Goal: Navigation & Orientation: Find specific page/section

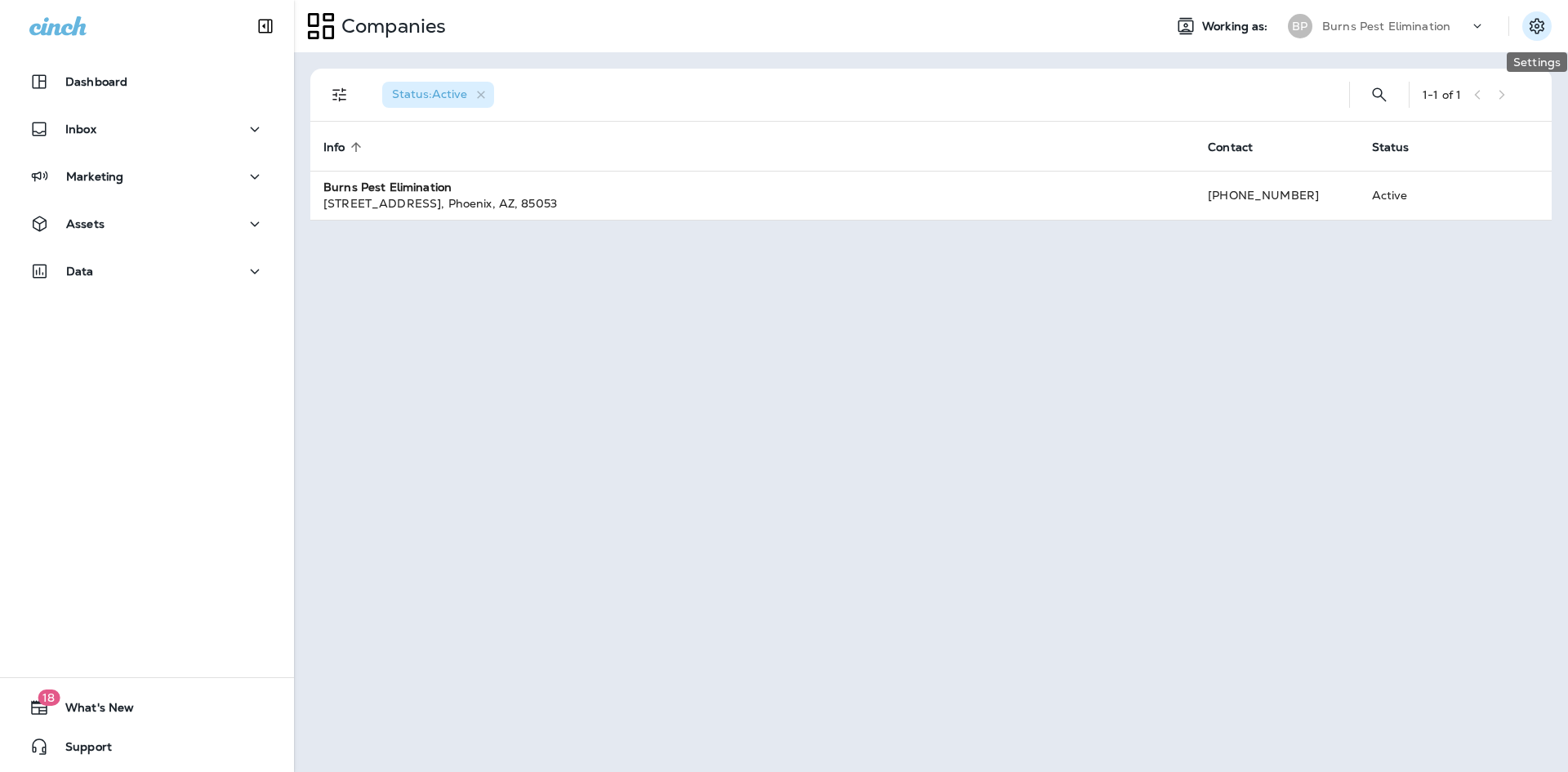
click at [1538, 28] on icon "Settings" at bounding box center [1537, 25] width 15 height 16
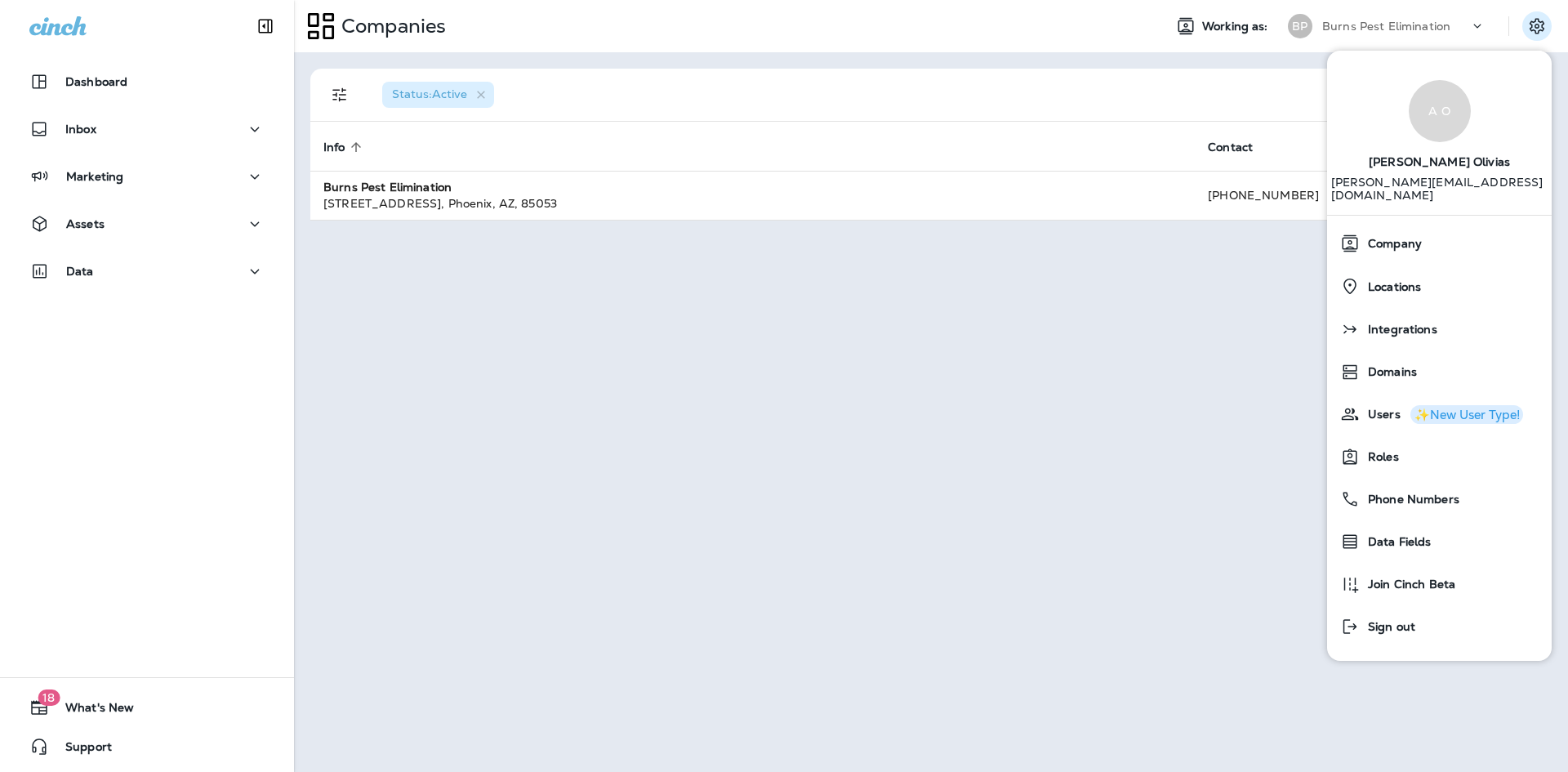
click at [1381, 19] on div "Burns Pest Elimination" at bounding box center [1395, 26] width 147 height 24
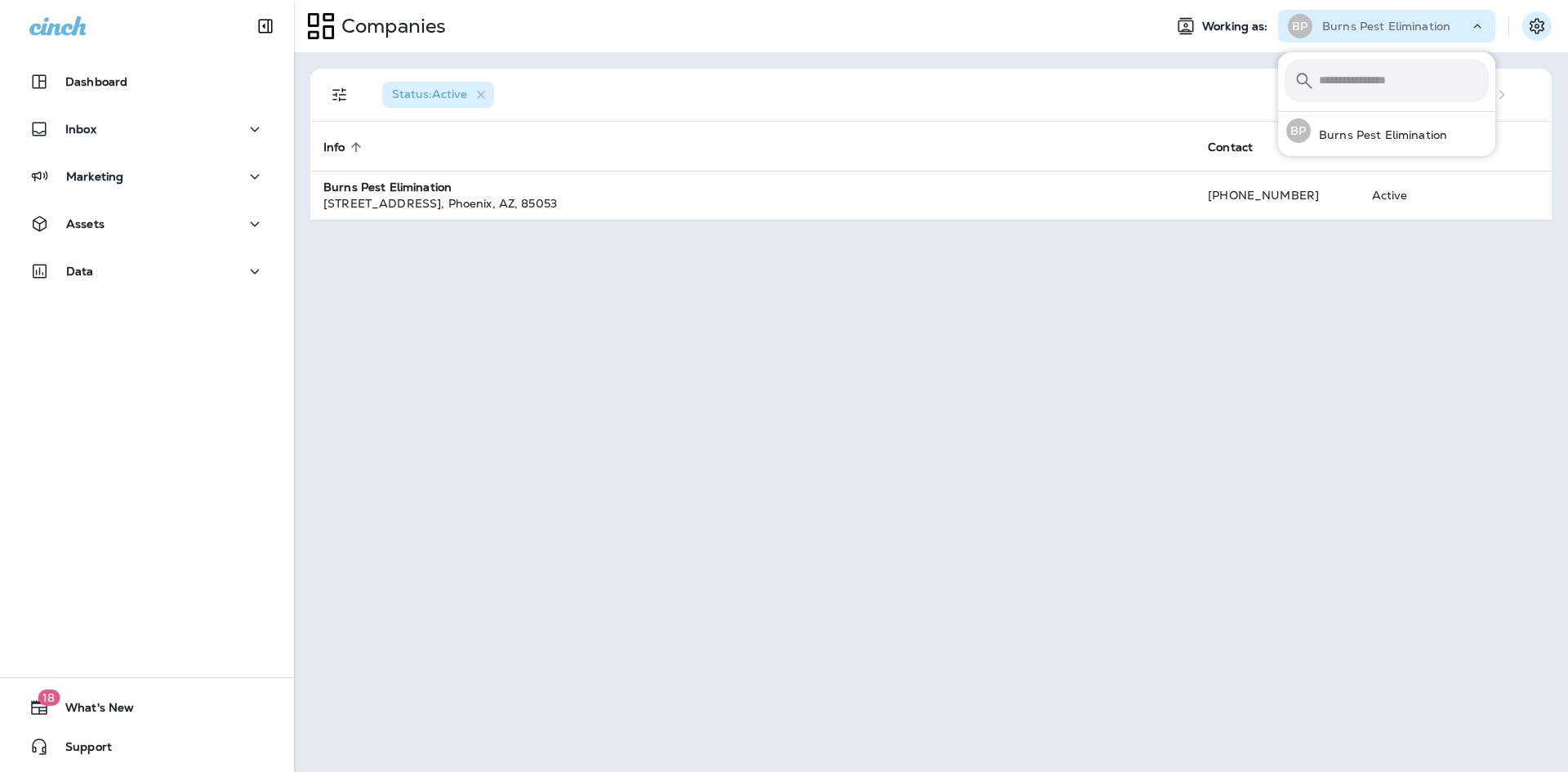
click at [1532, 30] on icon "Settings" at bounding box center [1537, 25] width 15 height 16
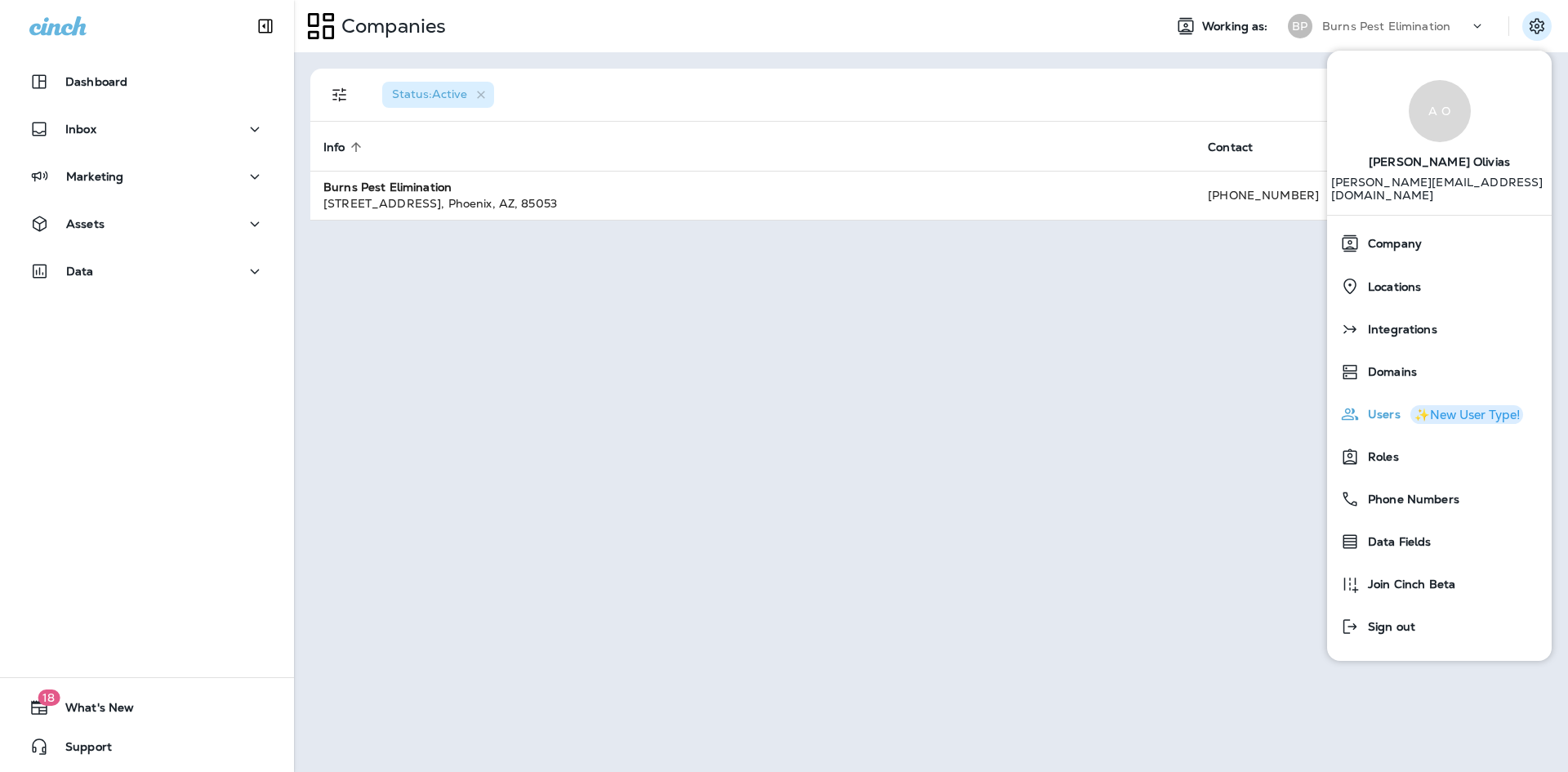
click at [1380, 407] on span "Users" at bounding box center [1380, 414] width 41 height 14
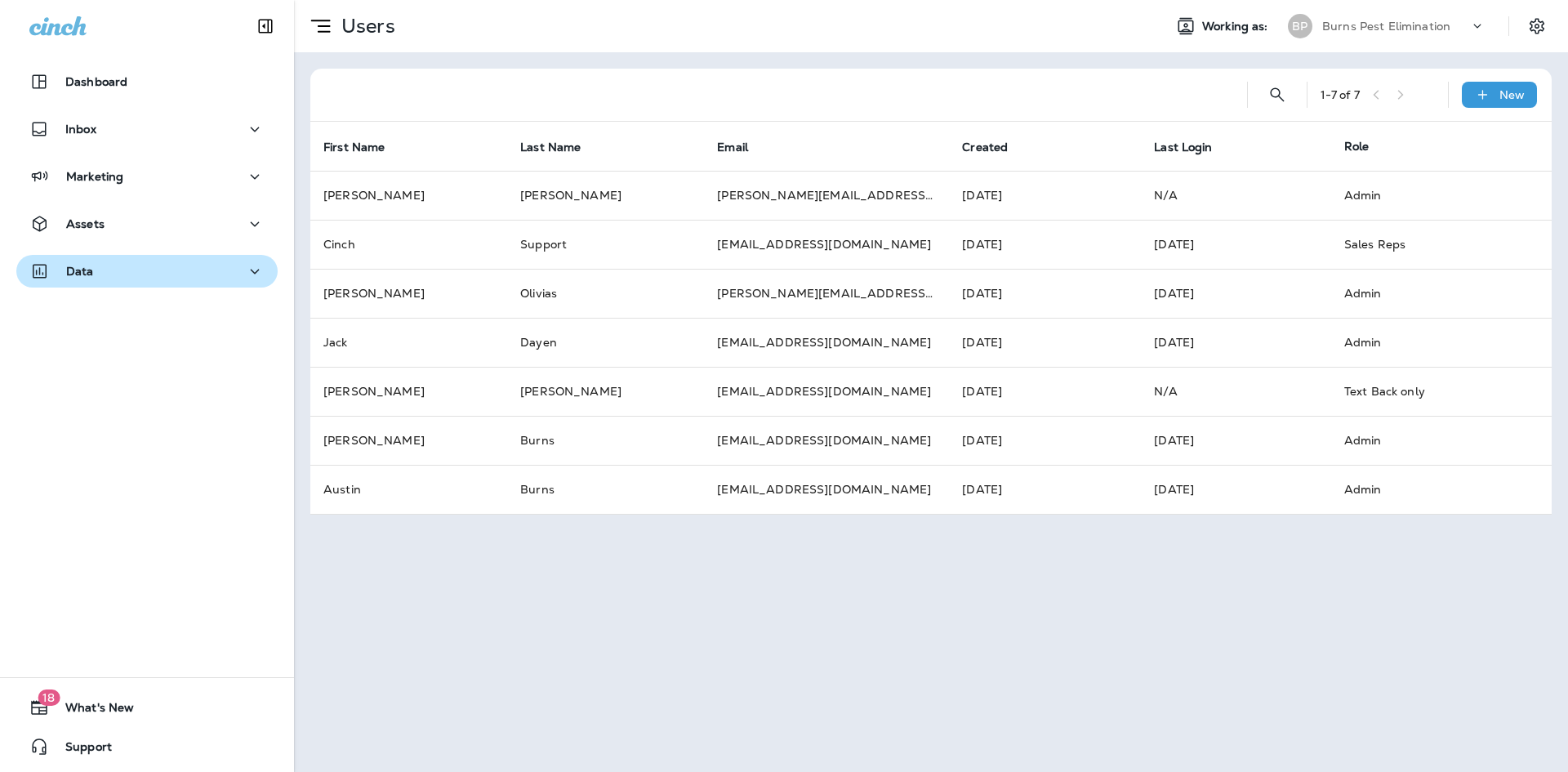
click at [253, 266] on icon "button" at bounding box center [254, 272] width 20 height 21
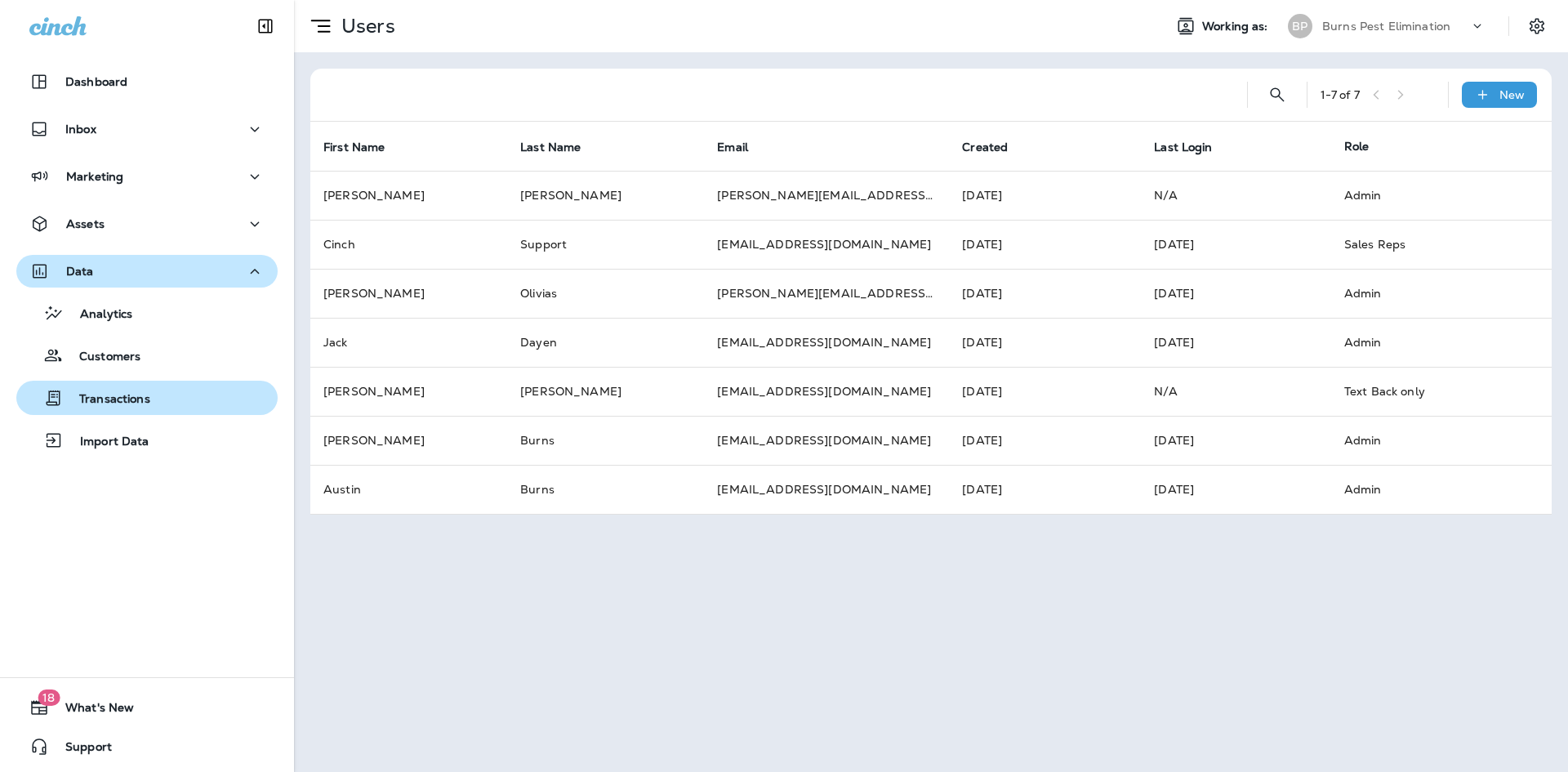
click at [139, 405] on p "Transactions" at bounding box center [107, 399] width 88 height 16
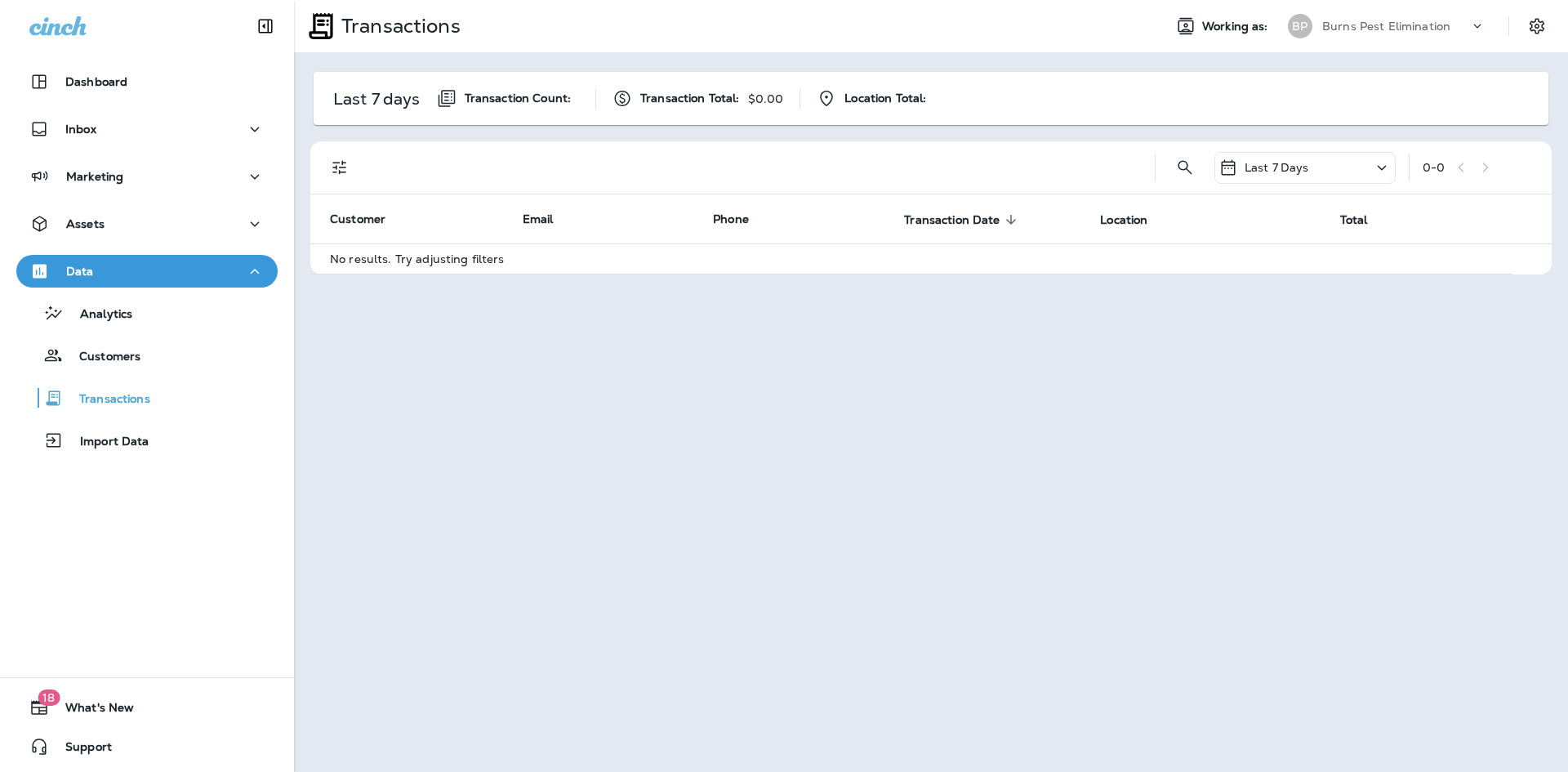
click at [1474, 27] on icon at bounding box center [1476, 25] width 16 height 16
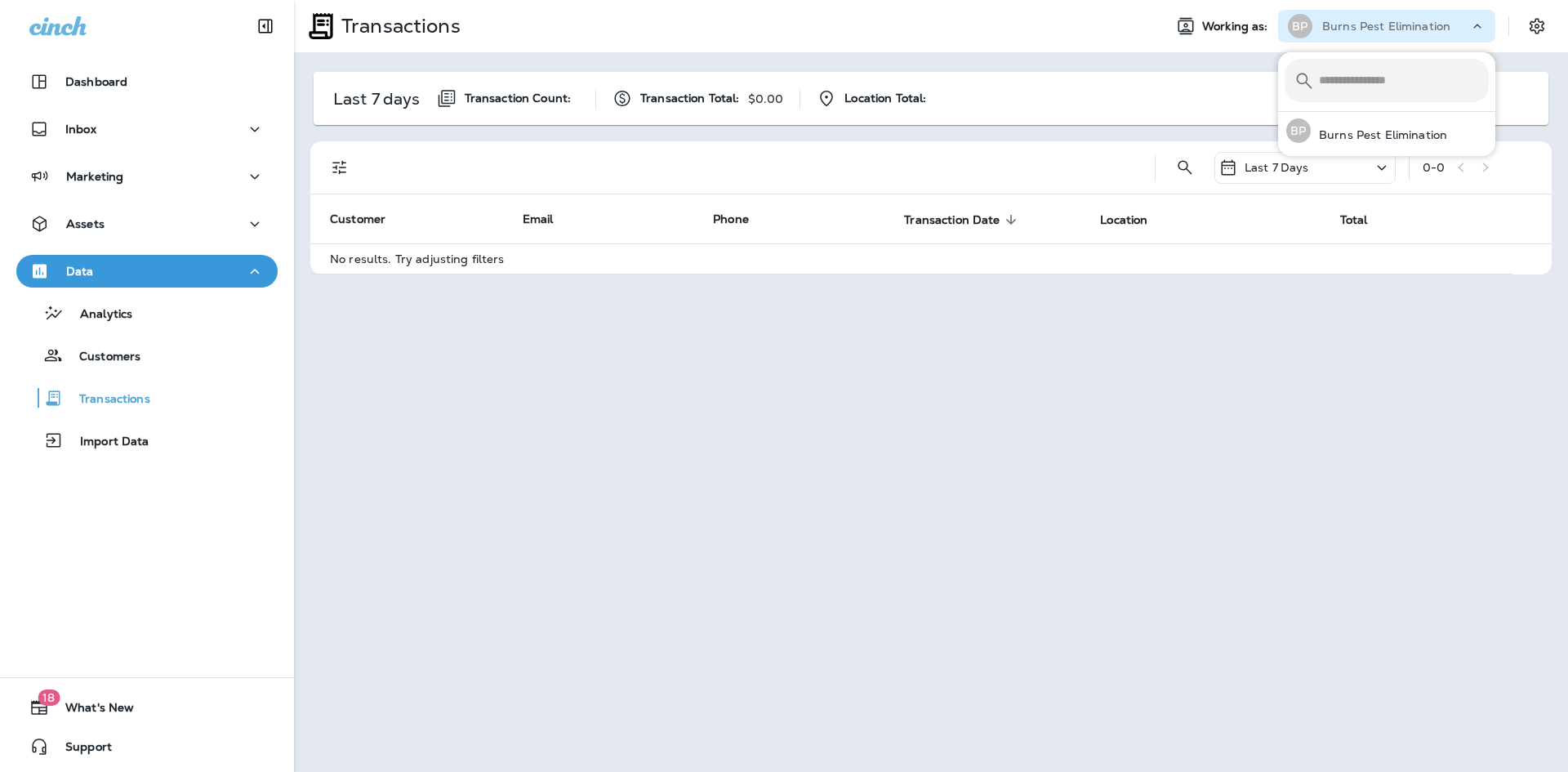
click at [1387, 79] on input "text" at bounding box center [1404, 80] width 170 height 43
click at [1333, 135] on p "Burns Pest Elimination" at bounding box center [1379, 135] width 136 height 13
click at [1529, 17] on icon "Settings" at bounding box center [1536, 25] width 20 height 20
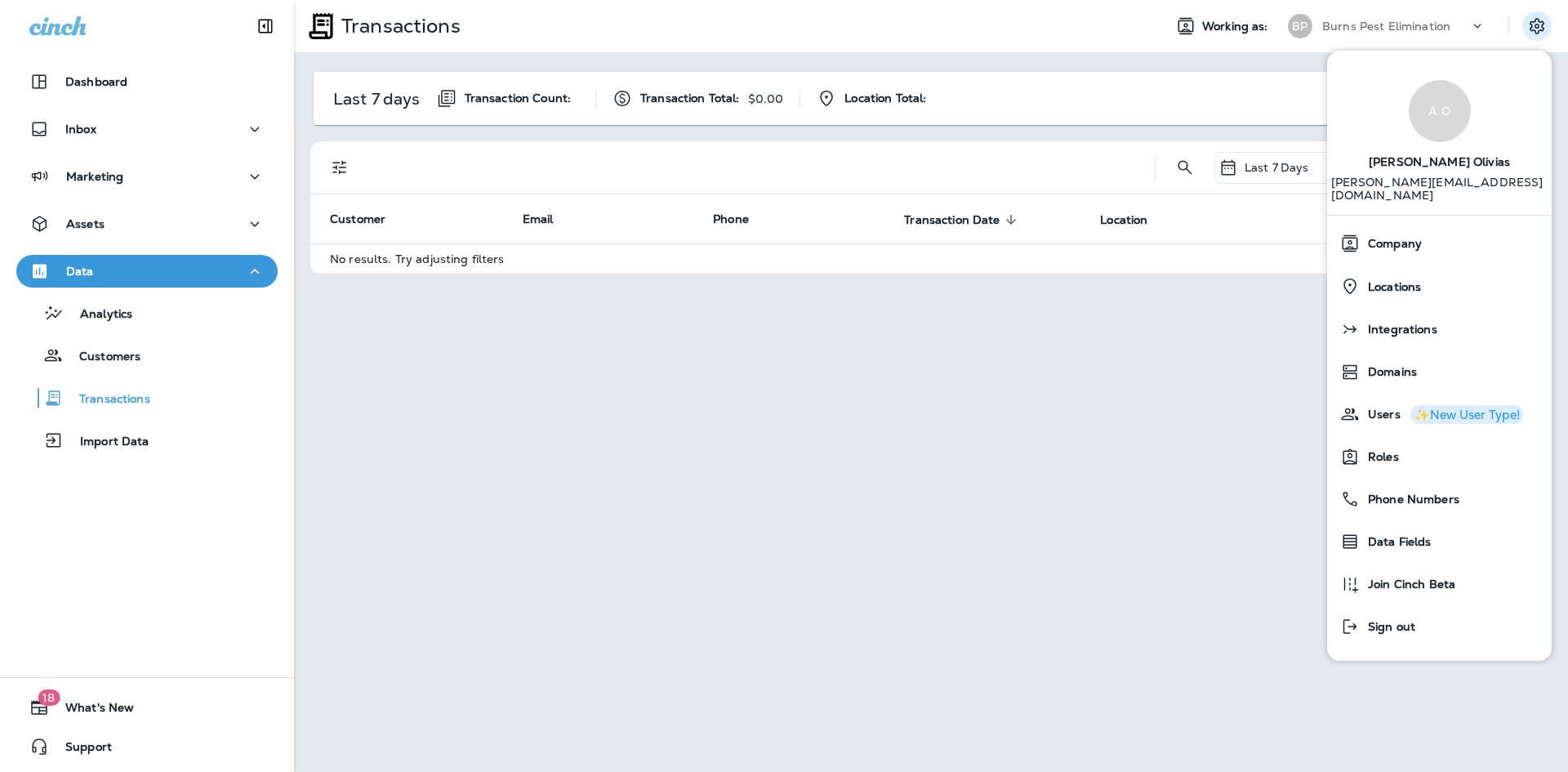
click at [1452, 176] on p "[PERSON_NAME][EMAIL_ADDRESS][DOMAIN_NAME]" at bounding box center [1439, 195] width 217 height 39
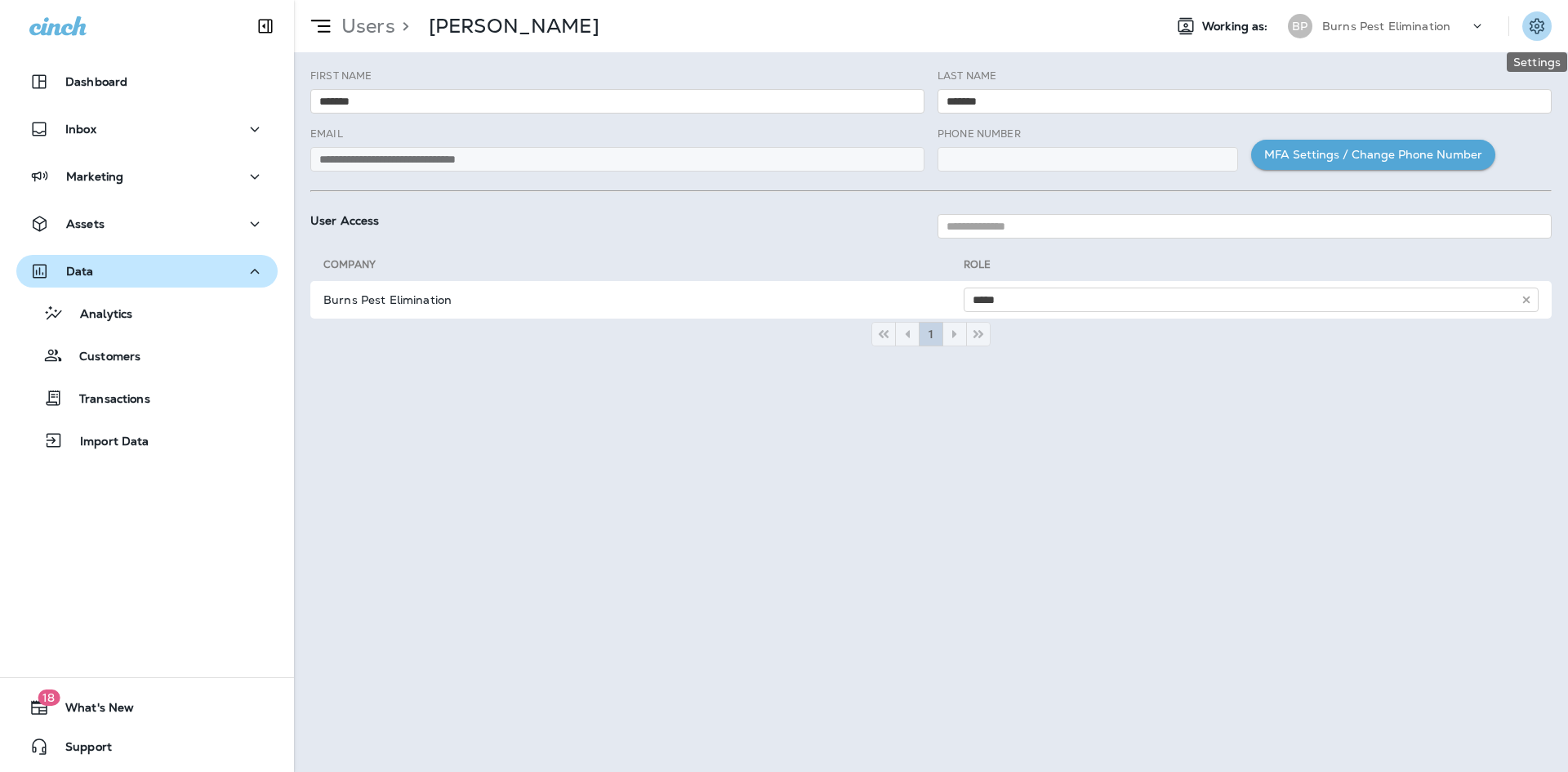
click at [1534, 19] on icon "Settings" at bounding box center [1536, 25] width 20 height 20
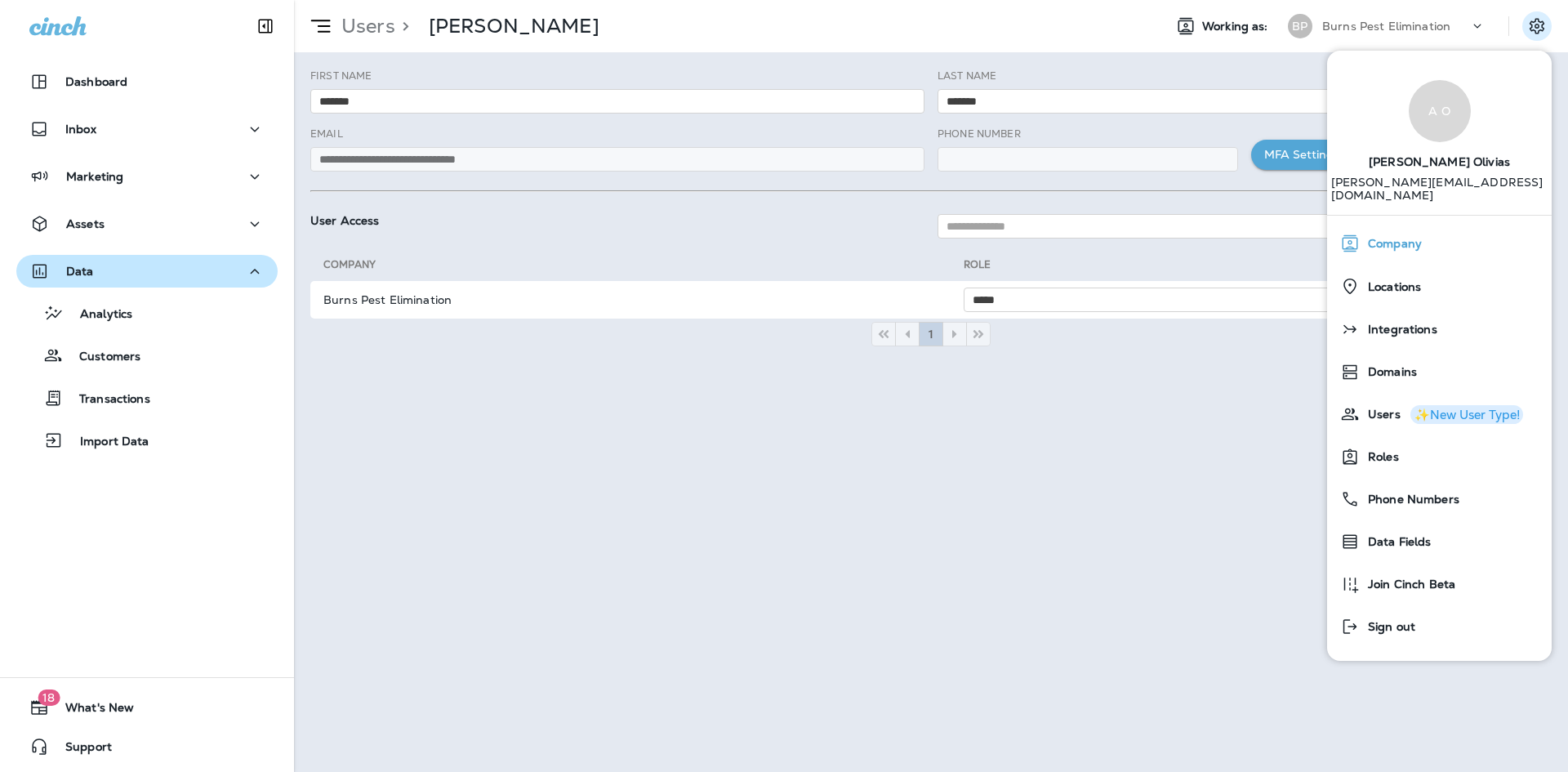
click at [1411, 227] on div "Company" at bounding box center [1439, 243] width 211 height 33
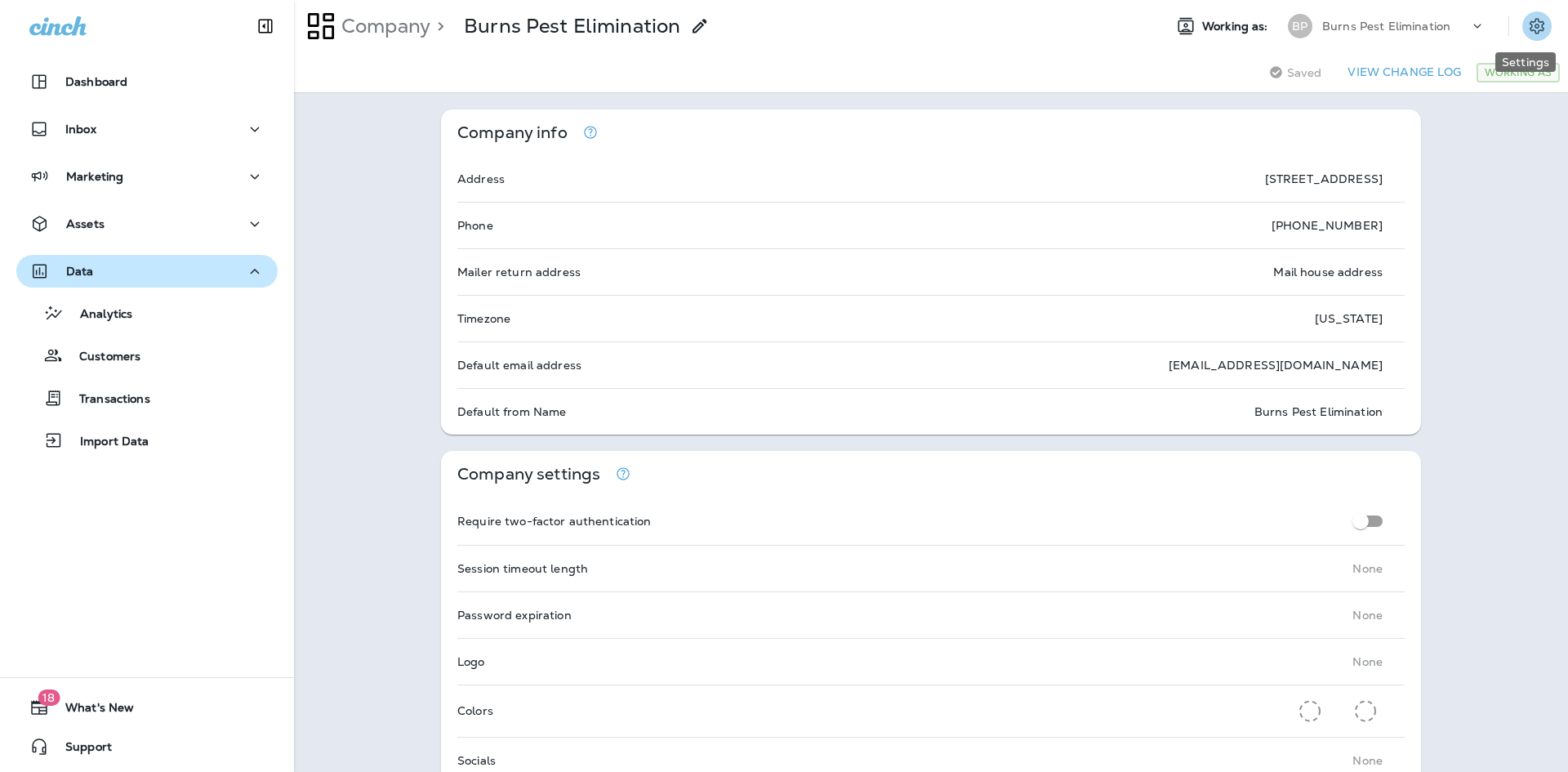
click at [1527, 27] on icon "Settings" at bounding box center [1536, 25] width 20 height 20
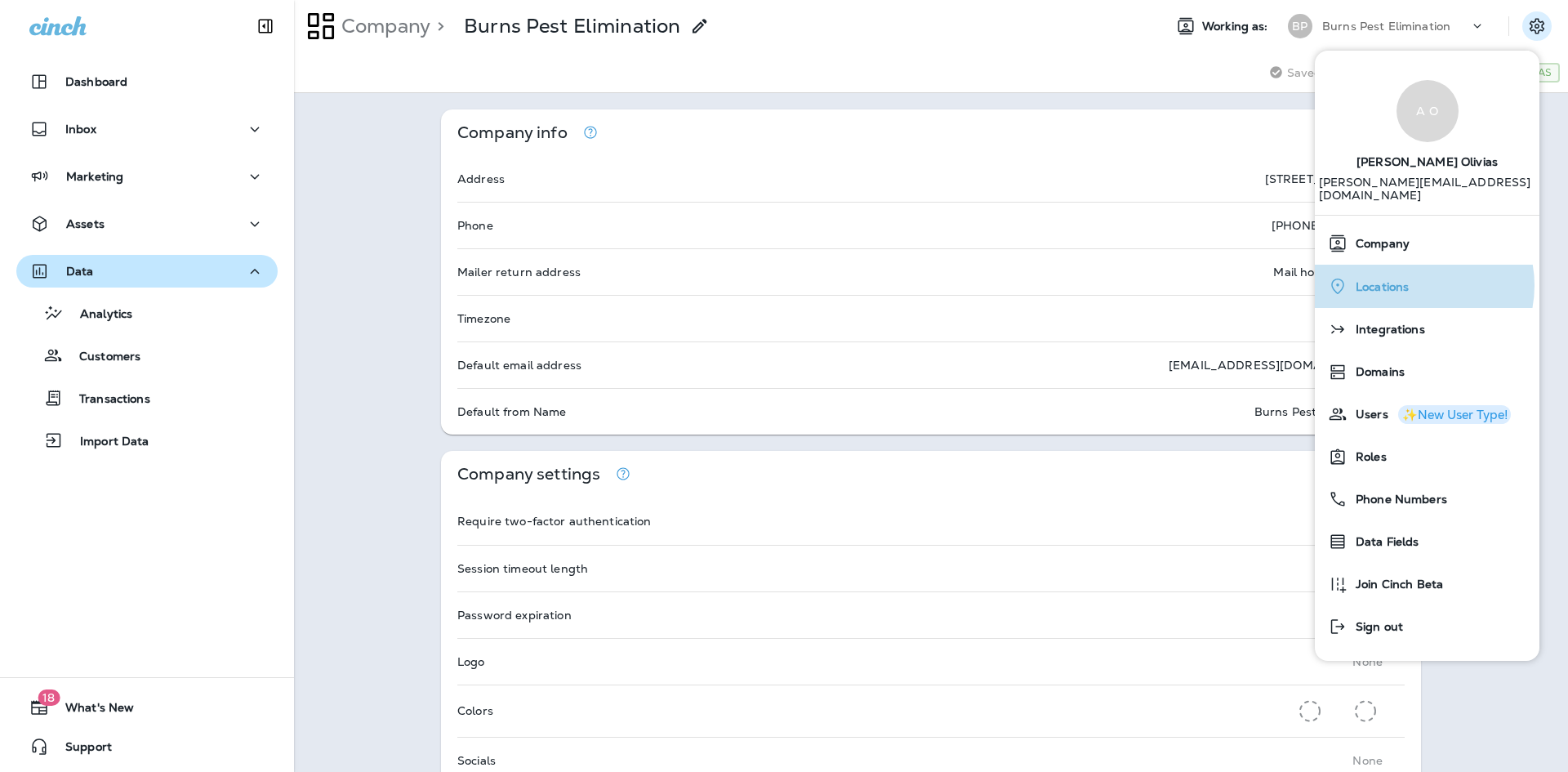
click at [1411, 273] on div "Locations" at bounding box center [1427, 286] width 211 height 34
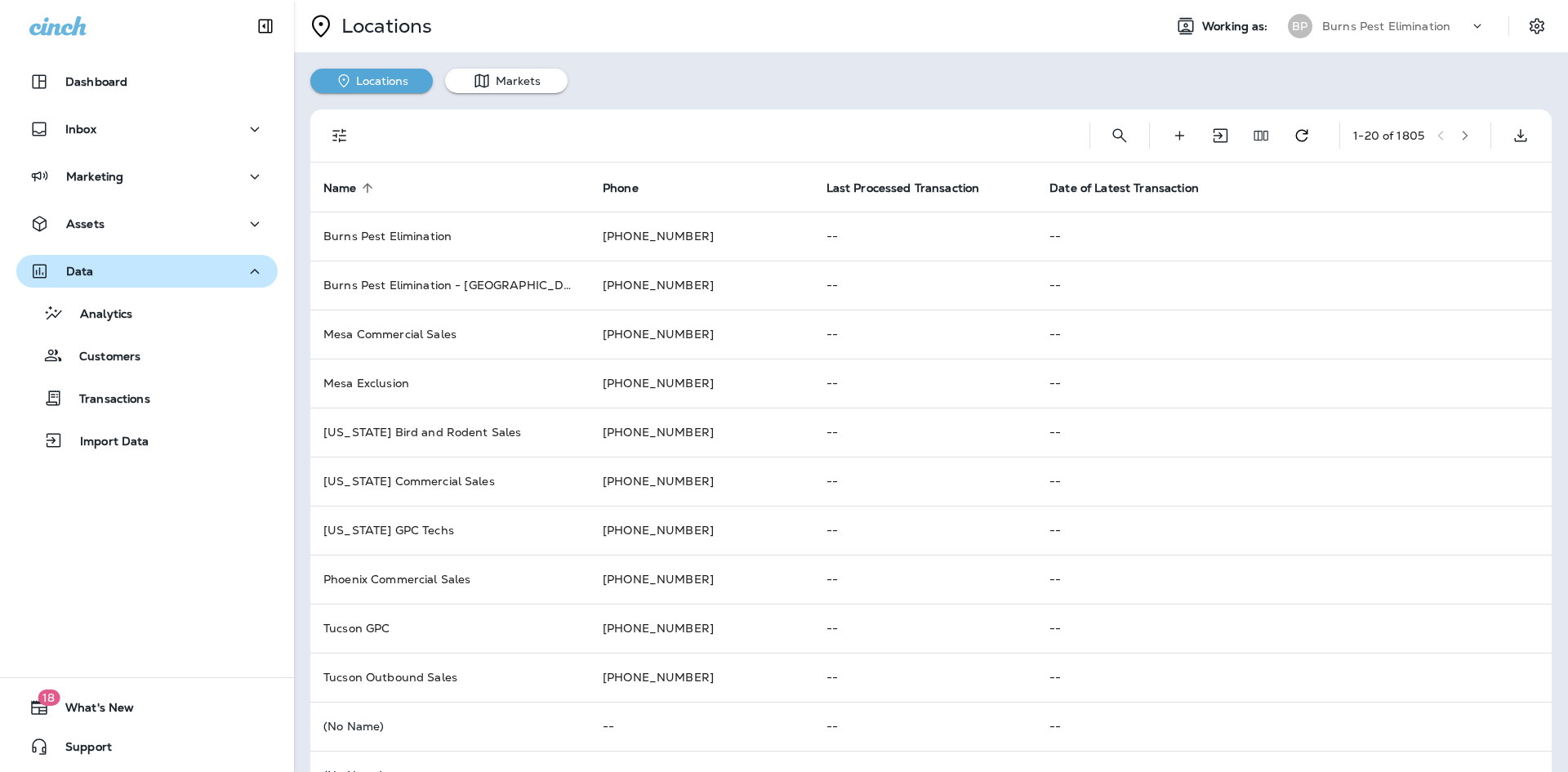
click at [1509, 22] on div "Working as: [PERSON_NAME] Pest Elimination" at bounding box center [1358, 25] width 418 height 33
click at [1527, 22] on icon "Settings" at bounding box center [1536, 25] width 20 height 20
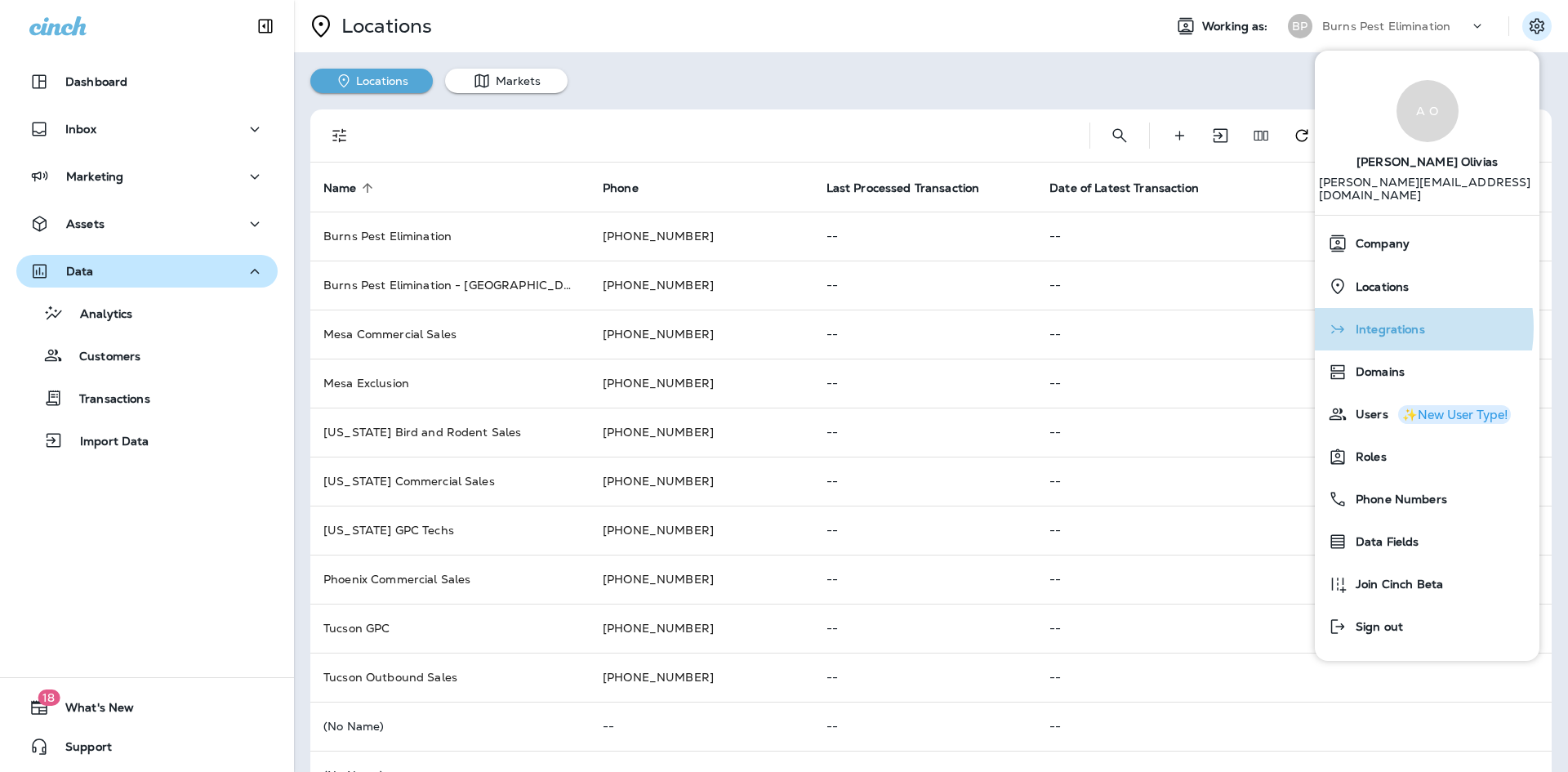
click at [1374, 322] on span "Integrations" at bounding box center [1386, 329] width 78 height 14
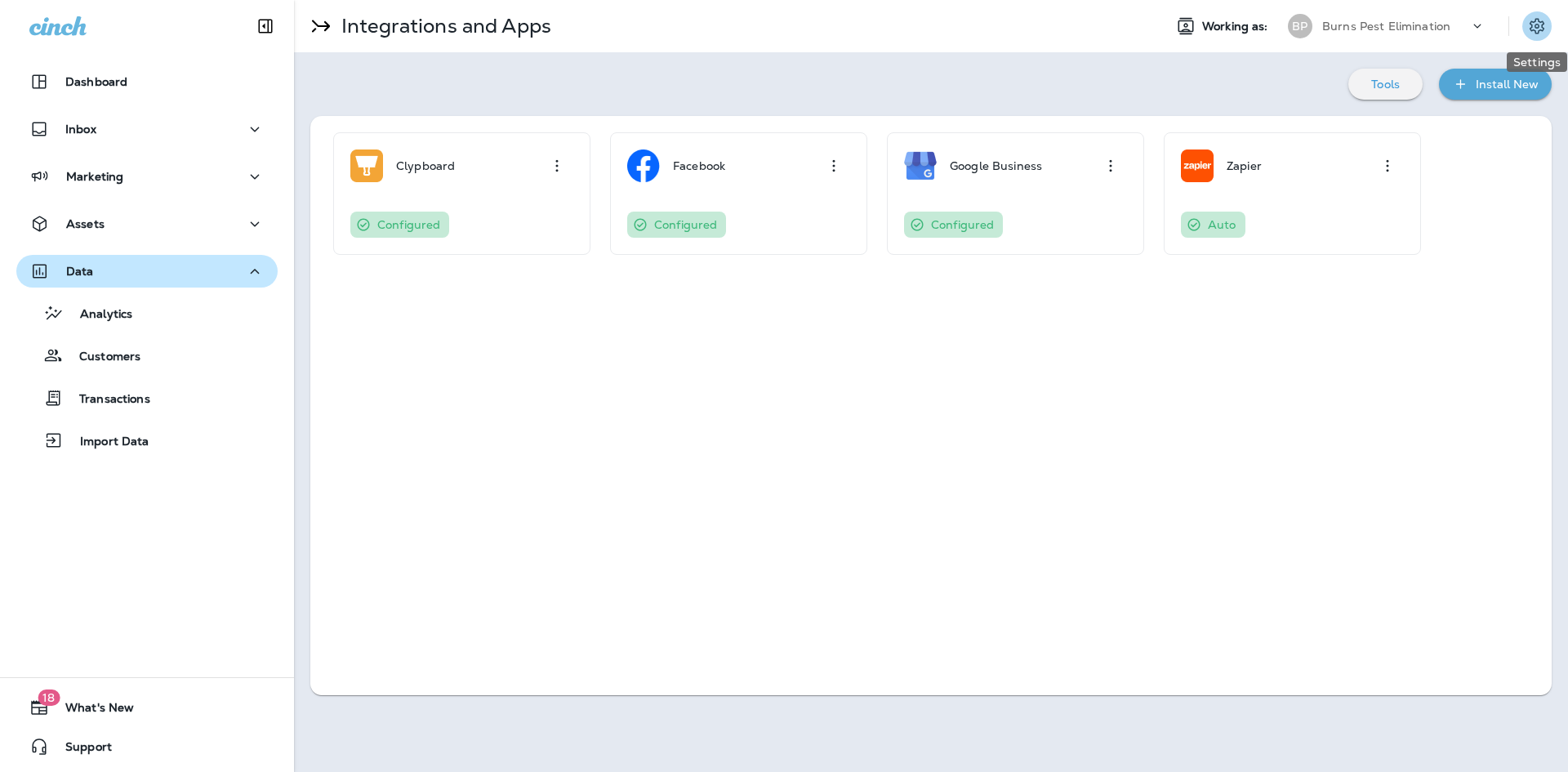
click at [1532, 28] on icon "Settings" at bounding box center [1537, 25] width 15 height 16
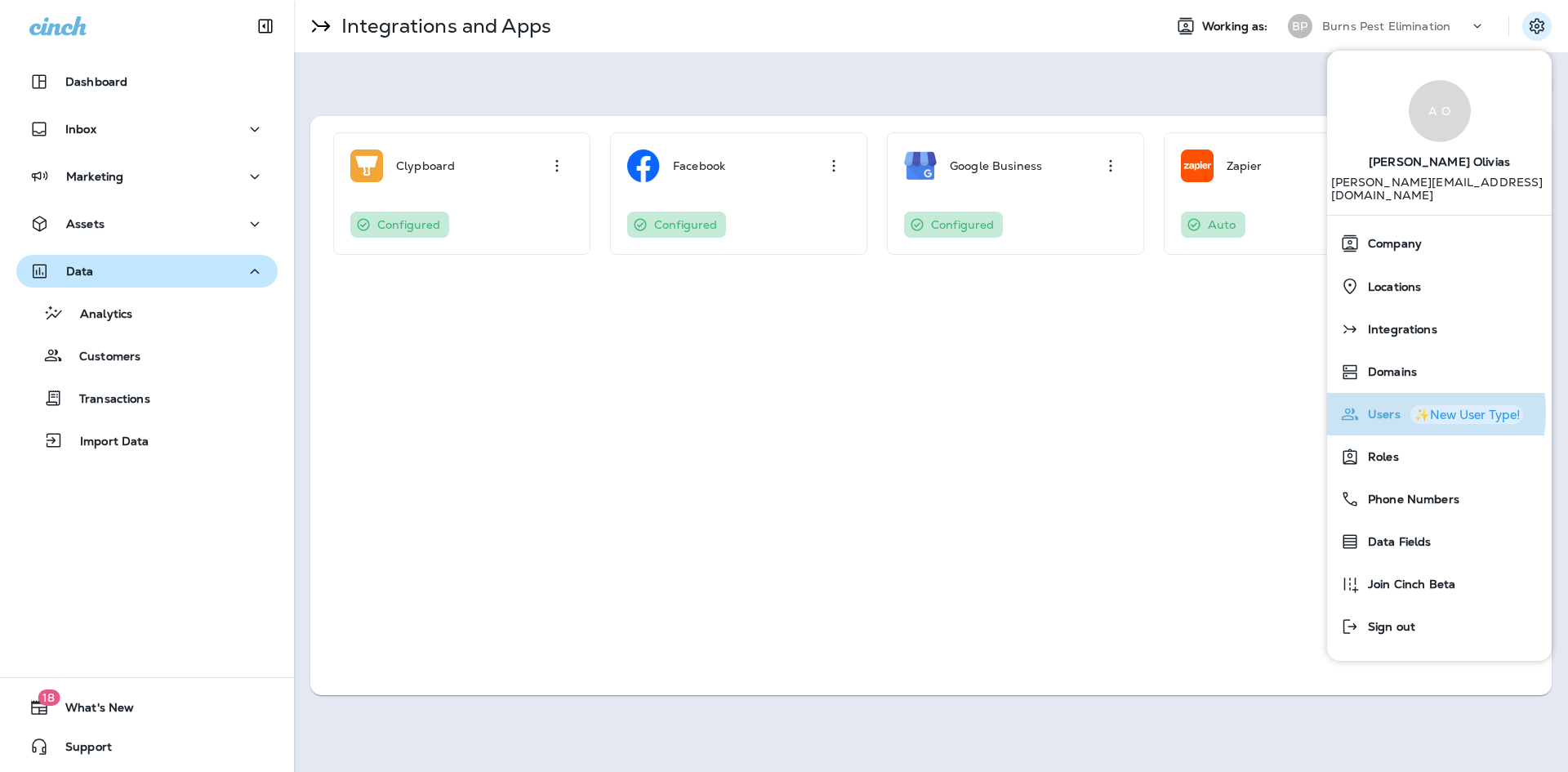
click at [1390, 407] on span "Users" at bounding box center [1380, 414] width 41 height 14
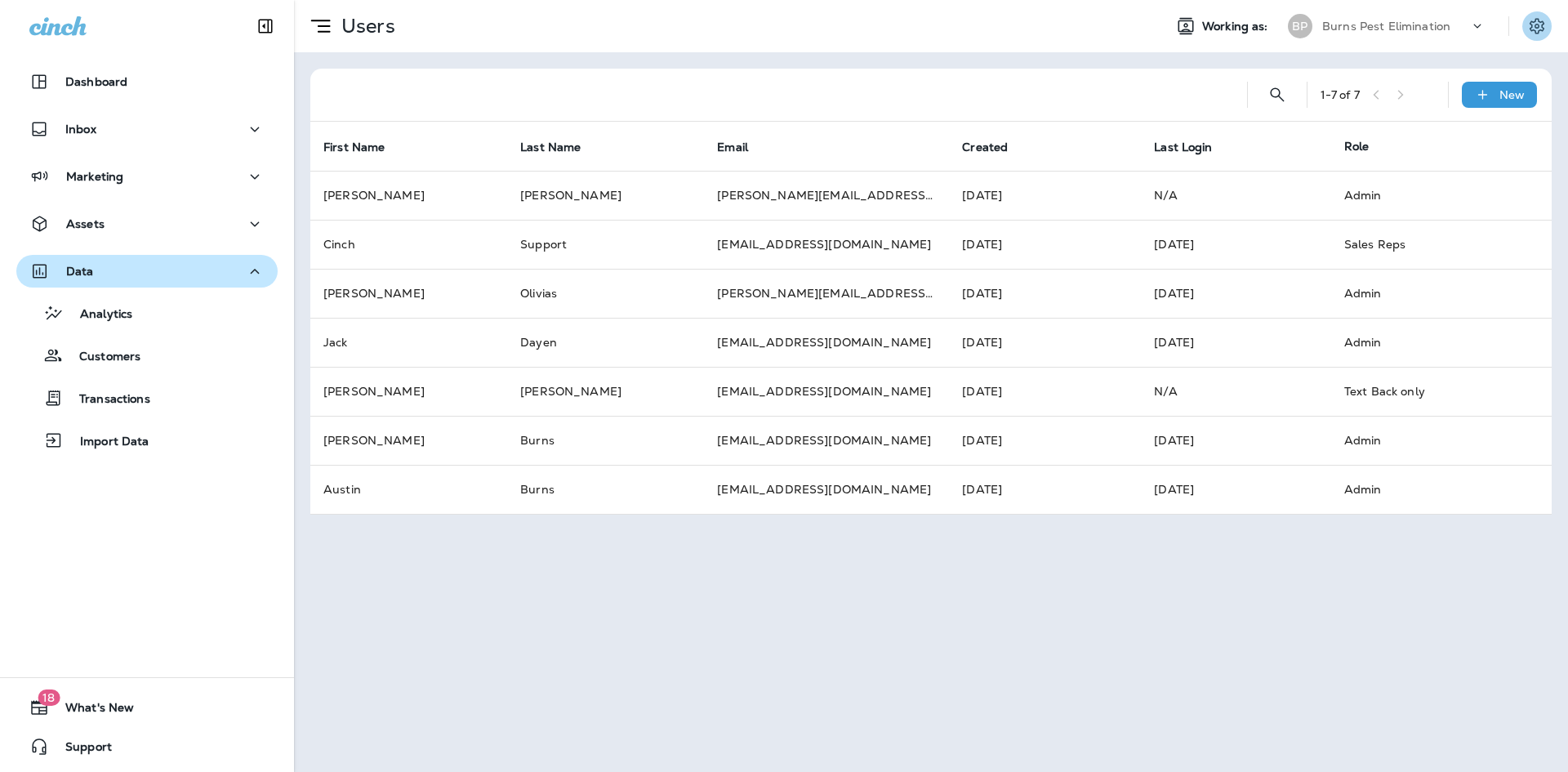
click at [1538, 28] on icon "Settings" at bounding box center [1537, 25] width 15 height 16
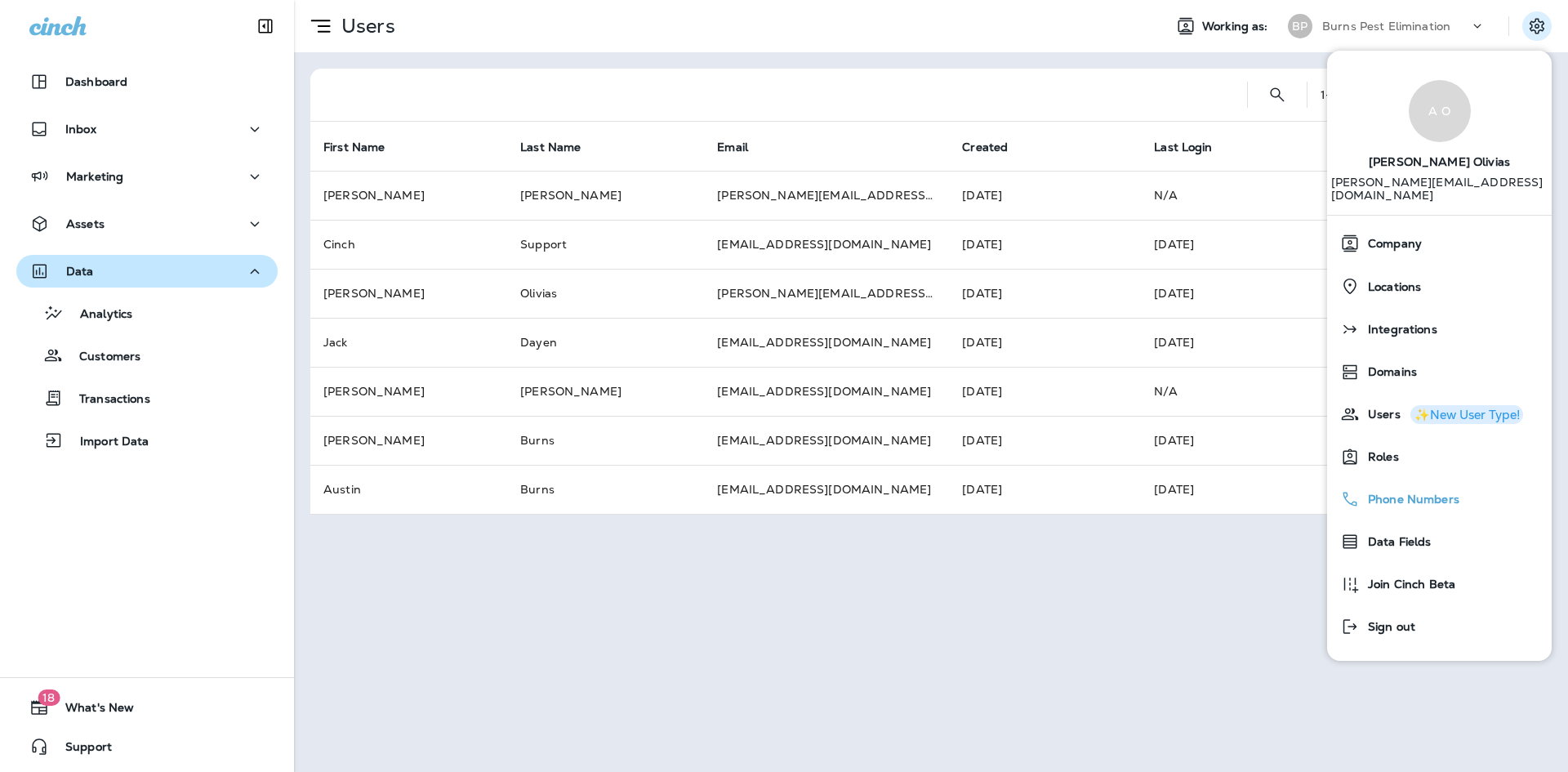
click at [1390, 500] on div "Phone Numbers" at bounding box center [1439, 498] width 211 height 33
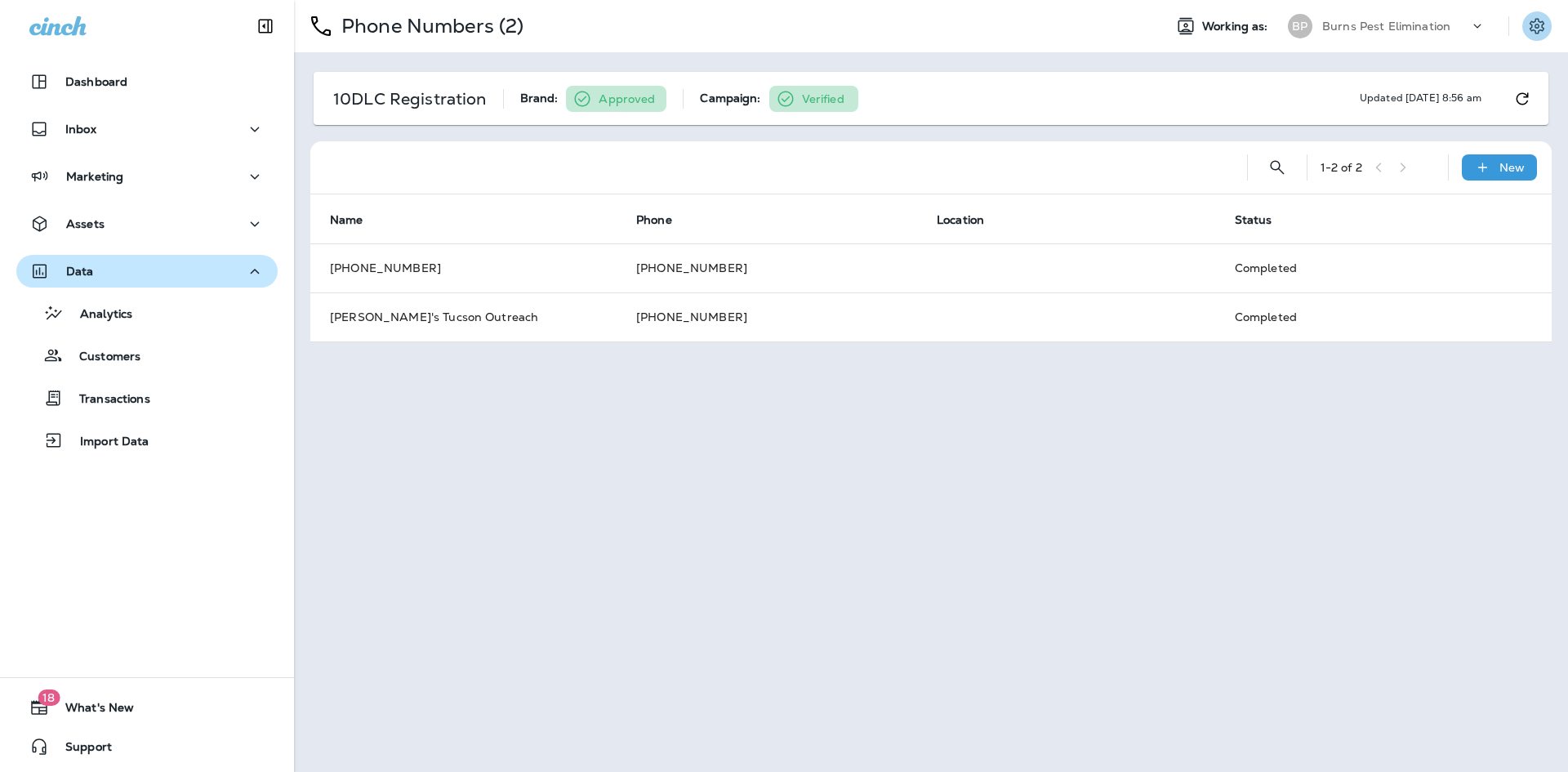
click at [1548, 18] on button "Settings" at bounding box center [1536, 25] width 29 height 29
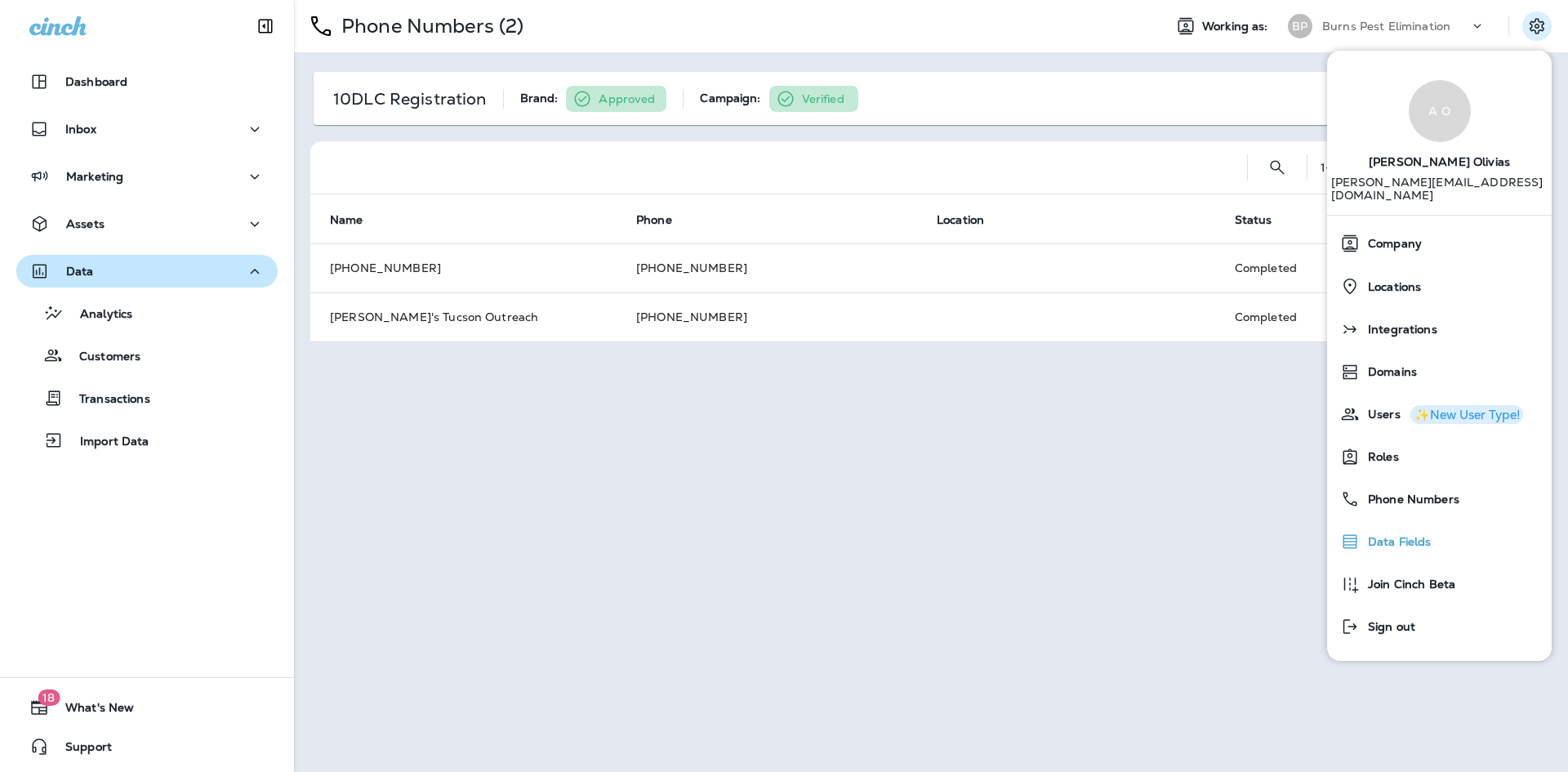
click at [1393, 535] on span "Data Fields" at bounding box center [1395, 541] width 72 height 14
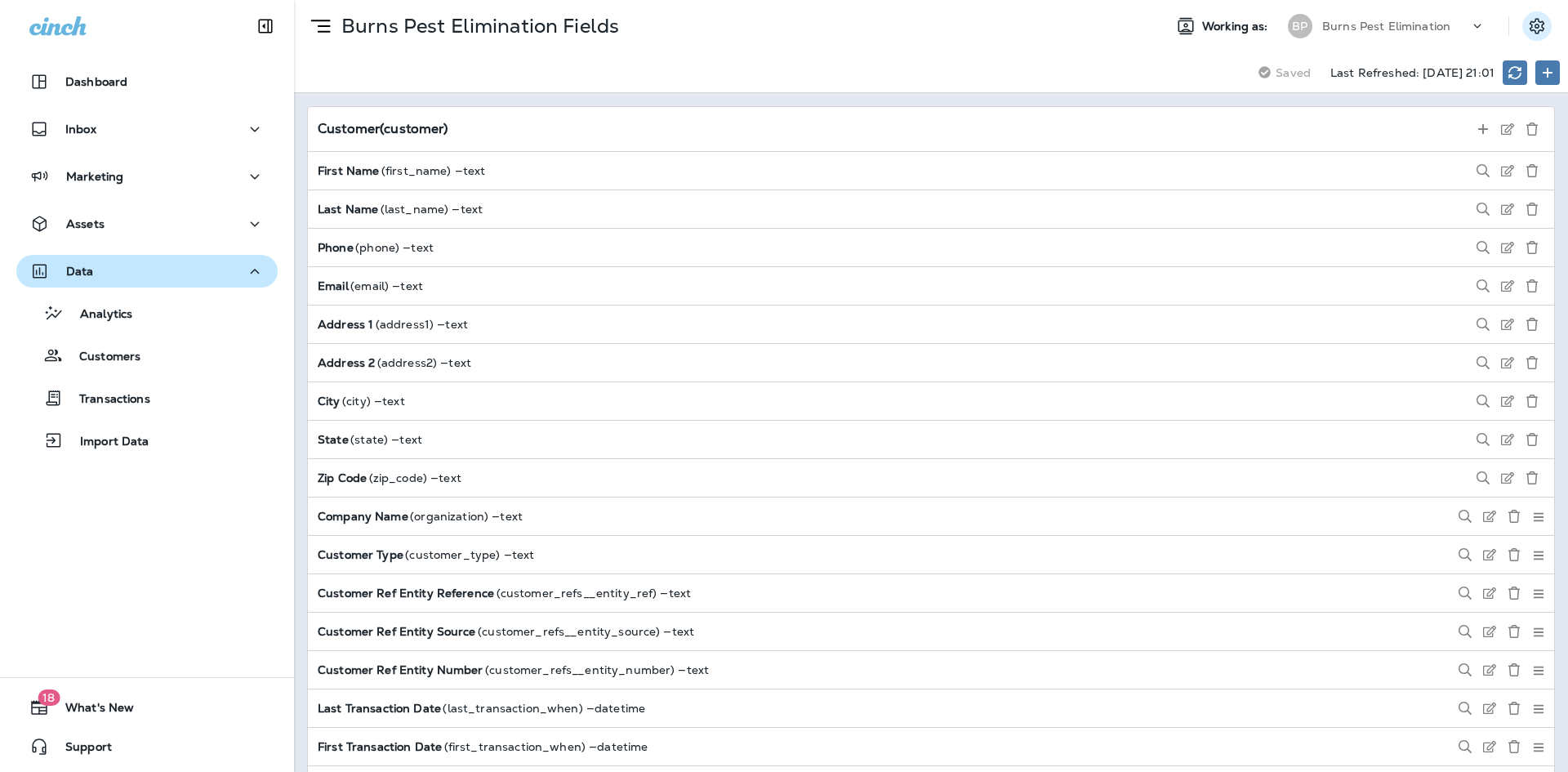
click at [1538, 27] on icon "Settings" at bounding box center [1537, 25] width 15 height 16
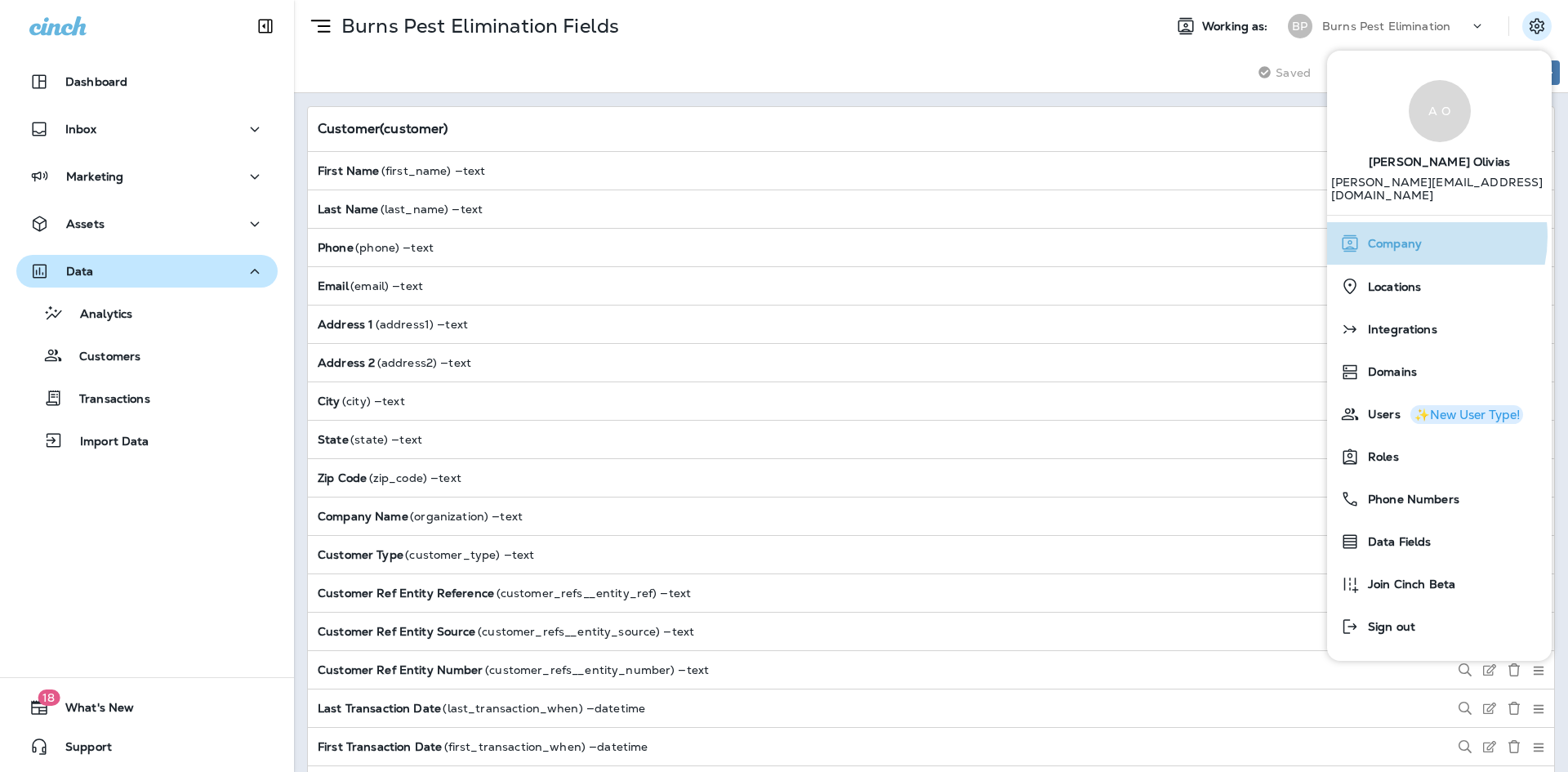
click at [1403, 236] on span "Company" at bounding box center [1390, 243] width 62 height 14
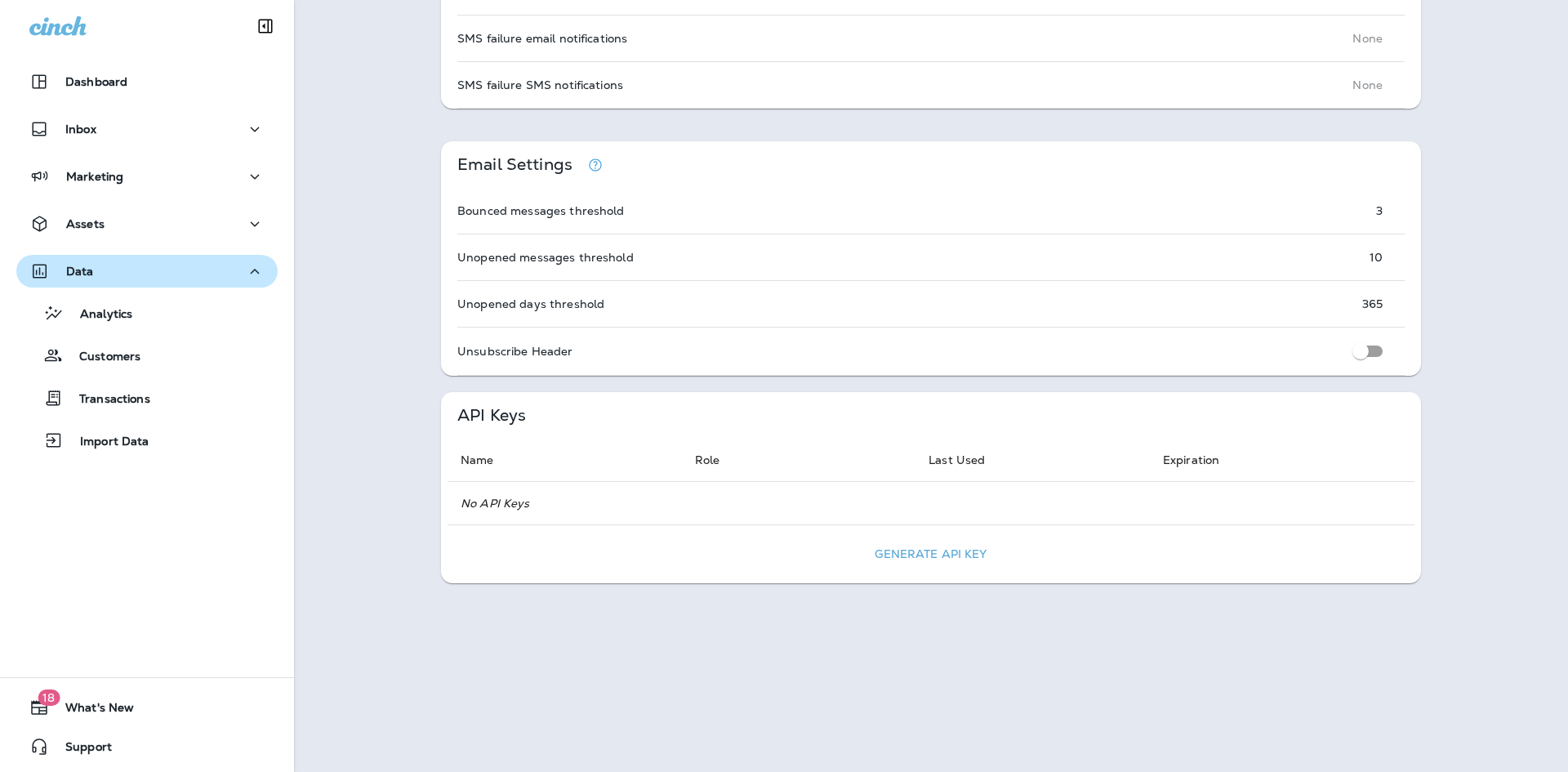
scroll to position [1091, 0]
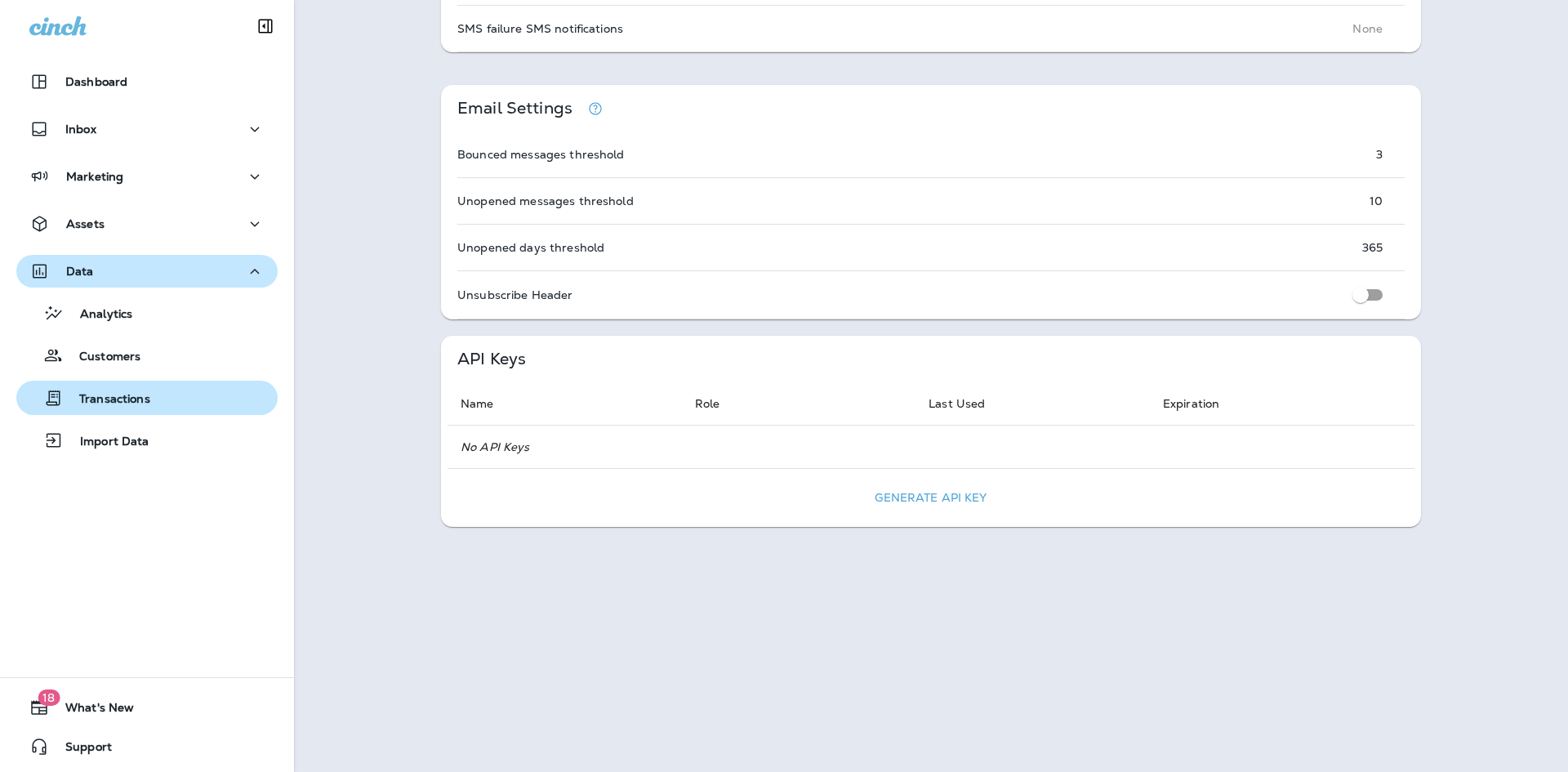
click at [120, 403] on p "Transactions" at bounding box center [107, 399] width 88 height 16
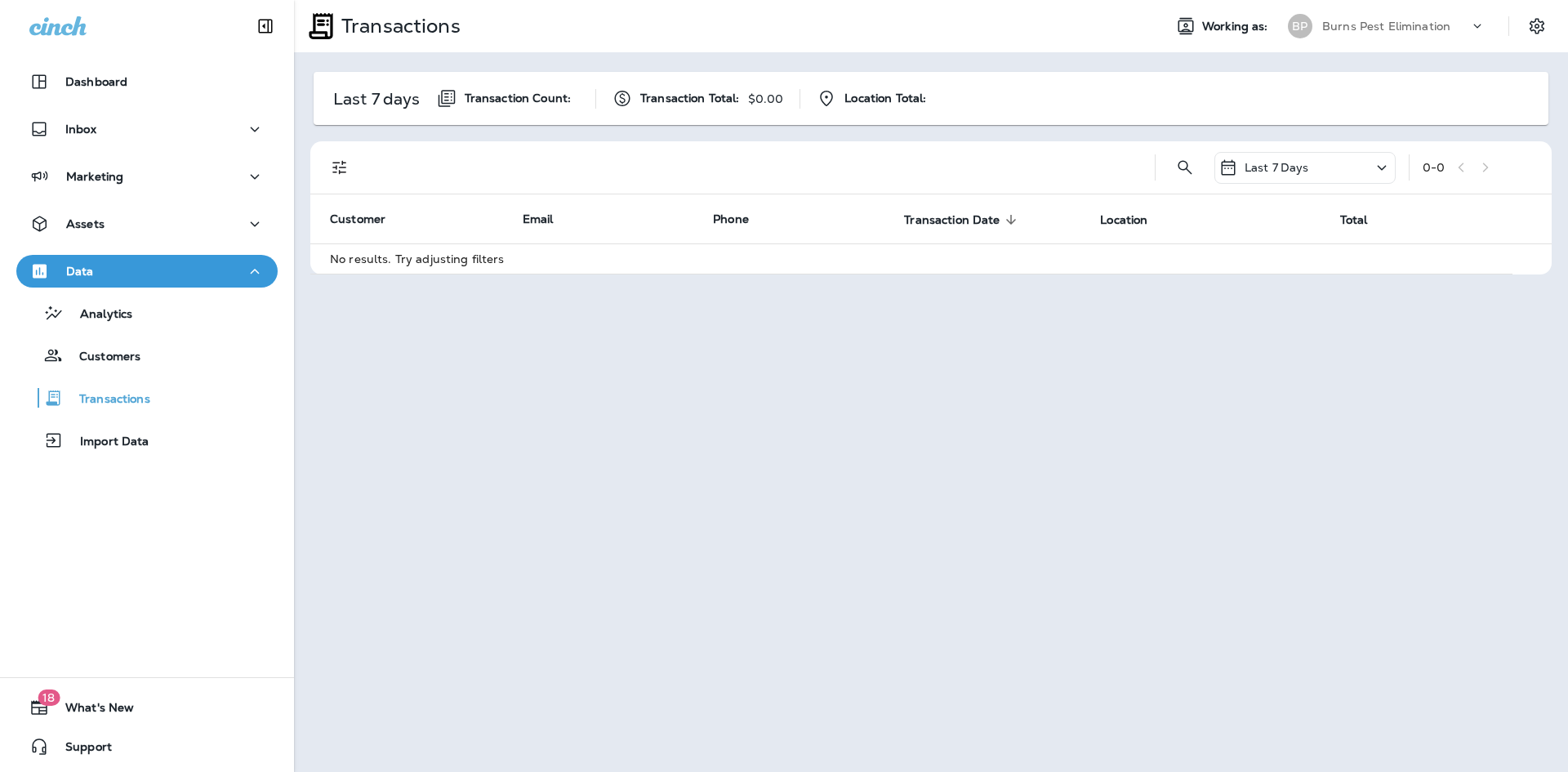
click at [1373, 160] on icon at bounding box center [1381, 168] width 20 height 21
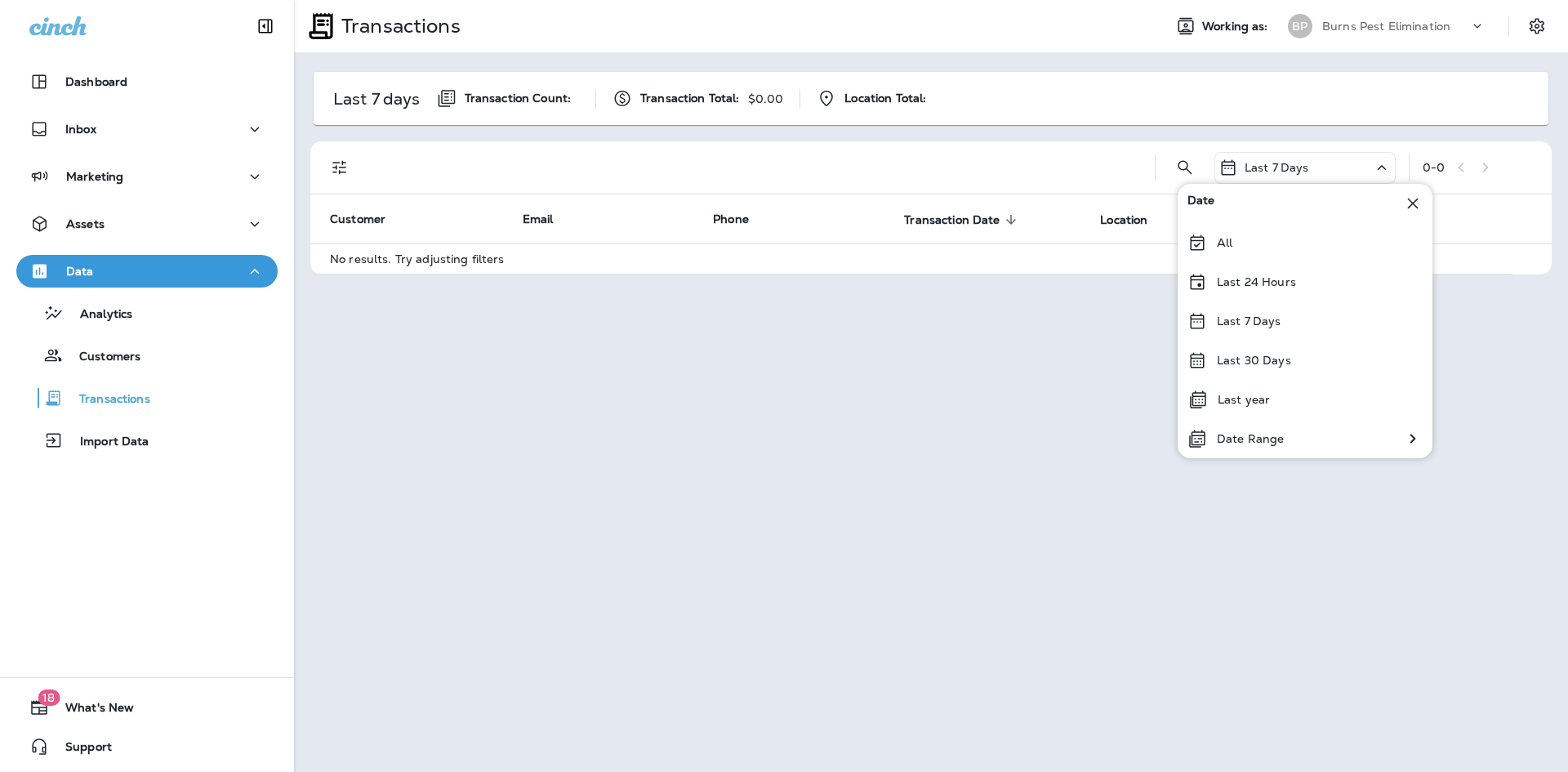
click at [1373, 160] on icon at bounding box center [1381, 168] width 20 height 21
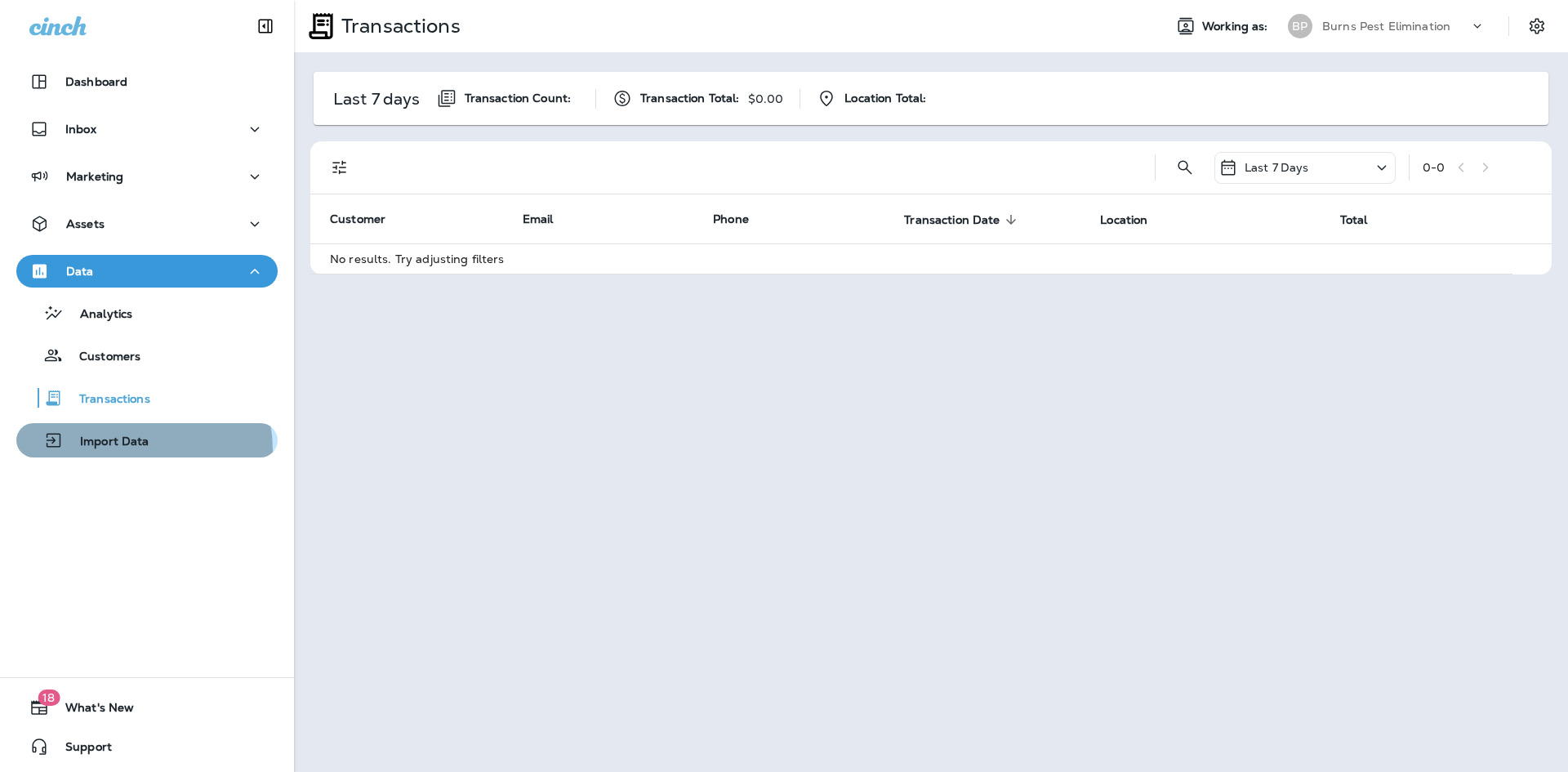
click at [122, 450] on div "Import Data" at bounding box center [85, 440] width 126 height 24
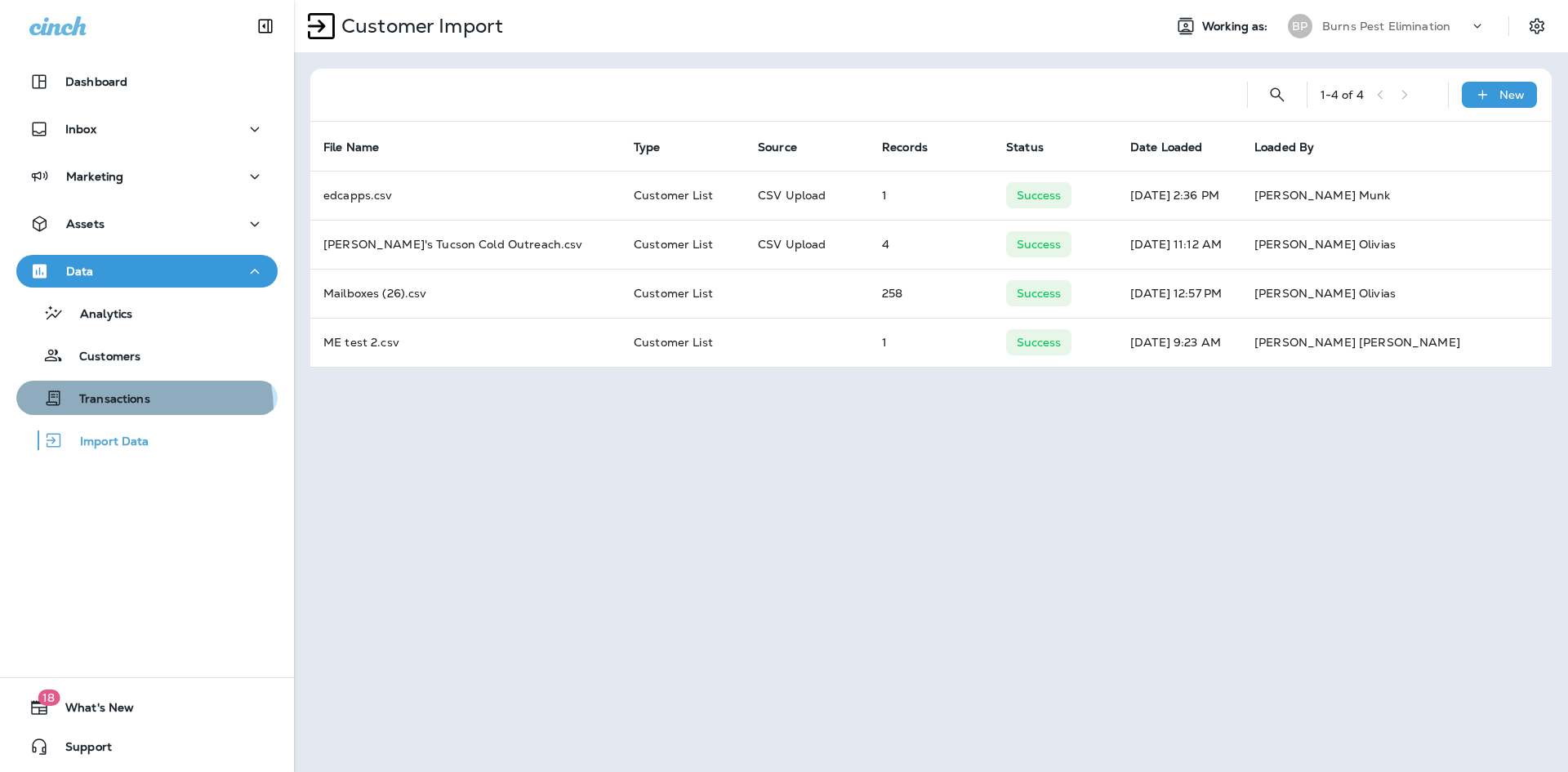
click at [133, 410] on button "Transactions" at bounding box center [147, 397] width 262 height 35
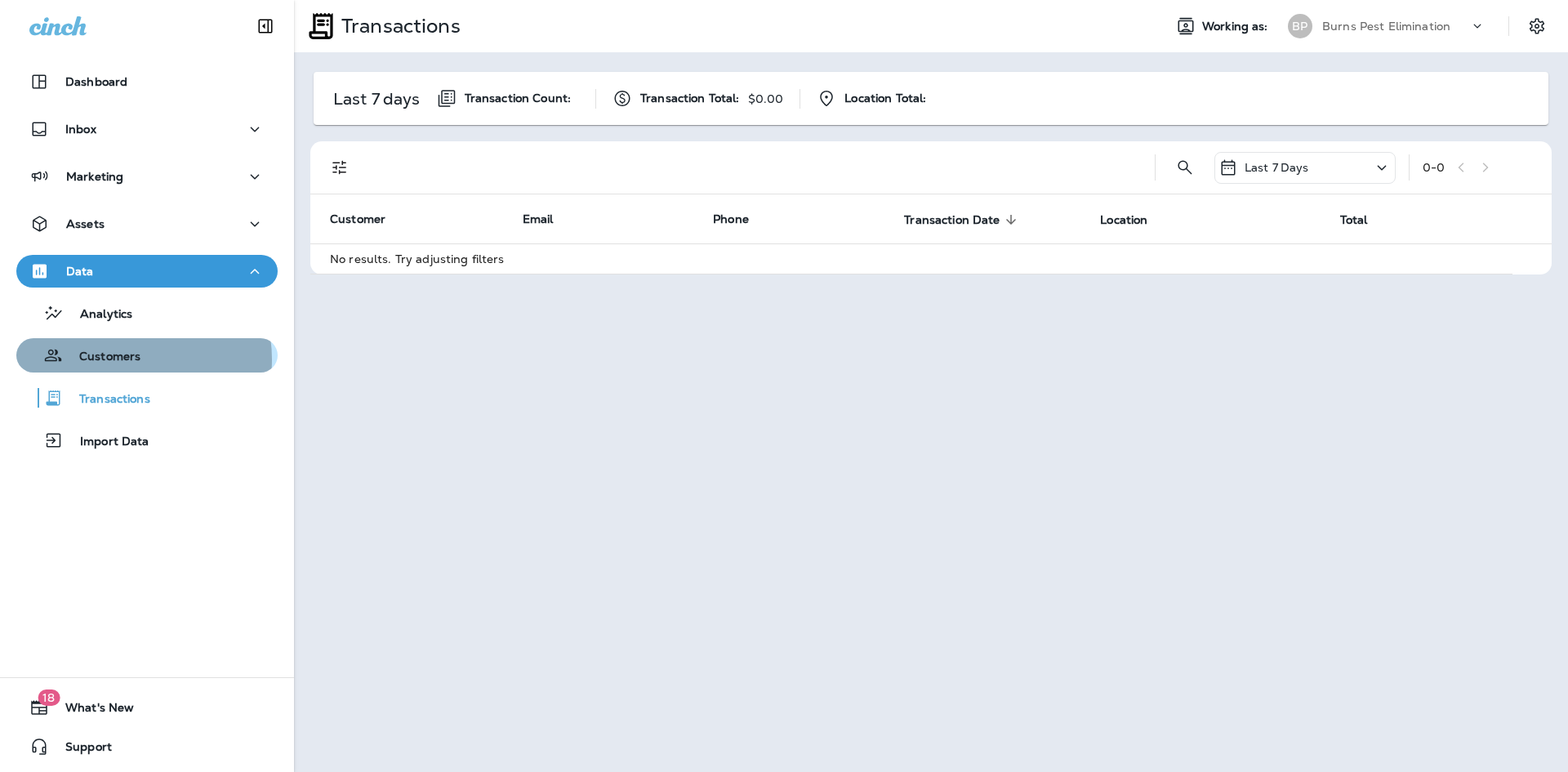
click at [122, 360] on p "Customers" at bounding box center [101, 357] width 78 height 16
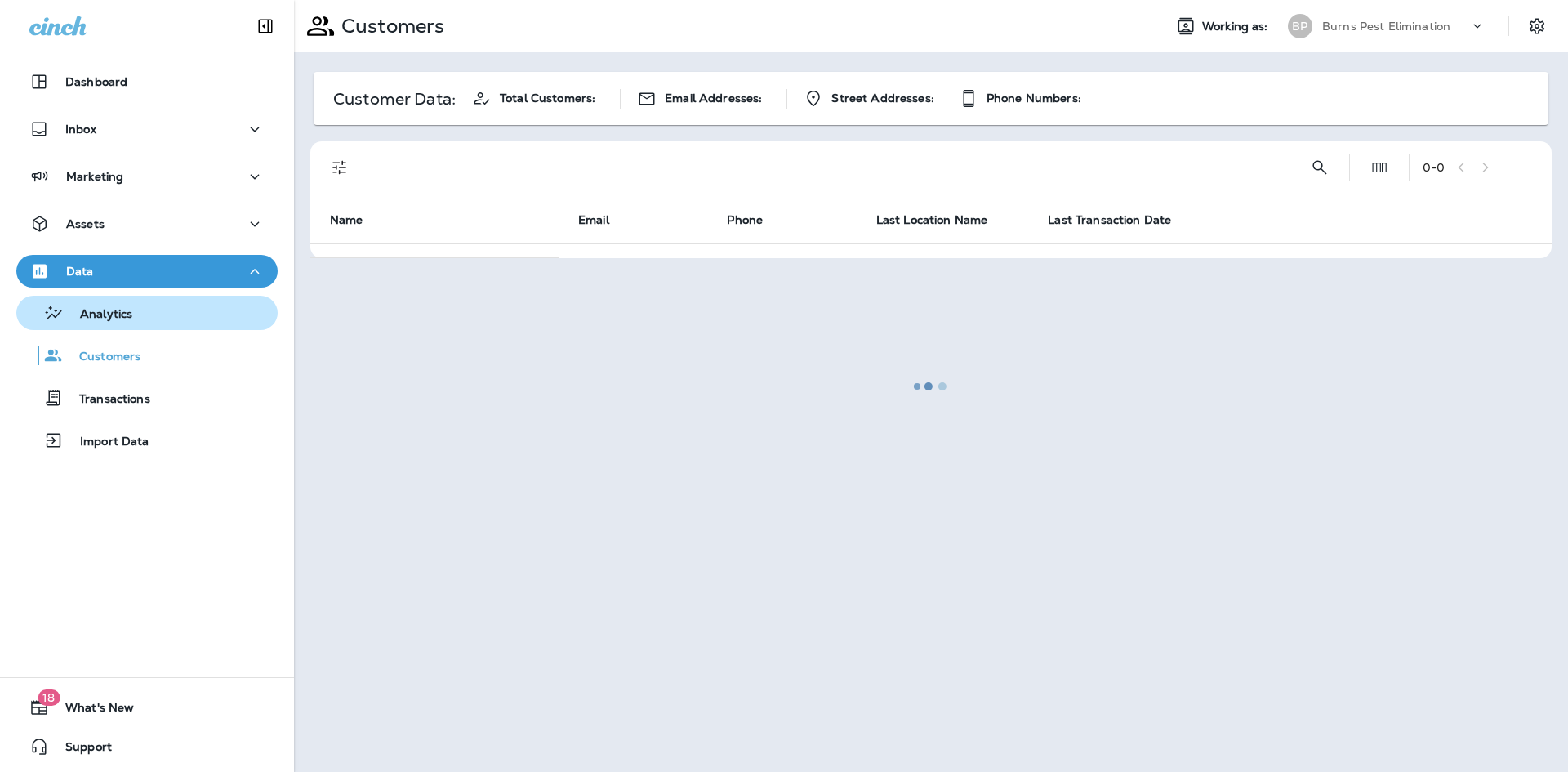
click at [127, 315] on p "Analytics" at bounding box center [97, 315] width 68 height 16
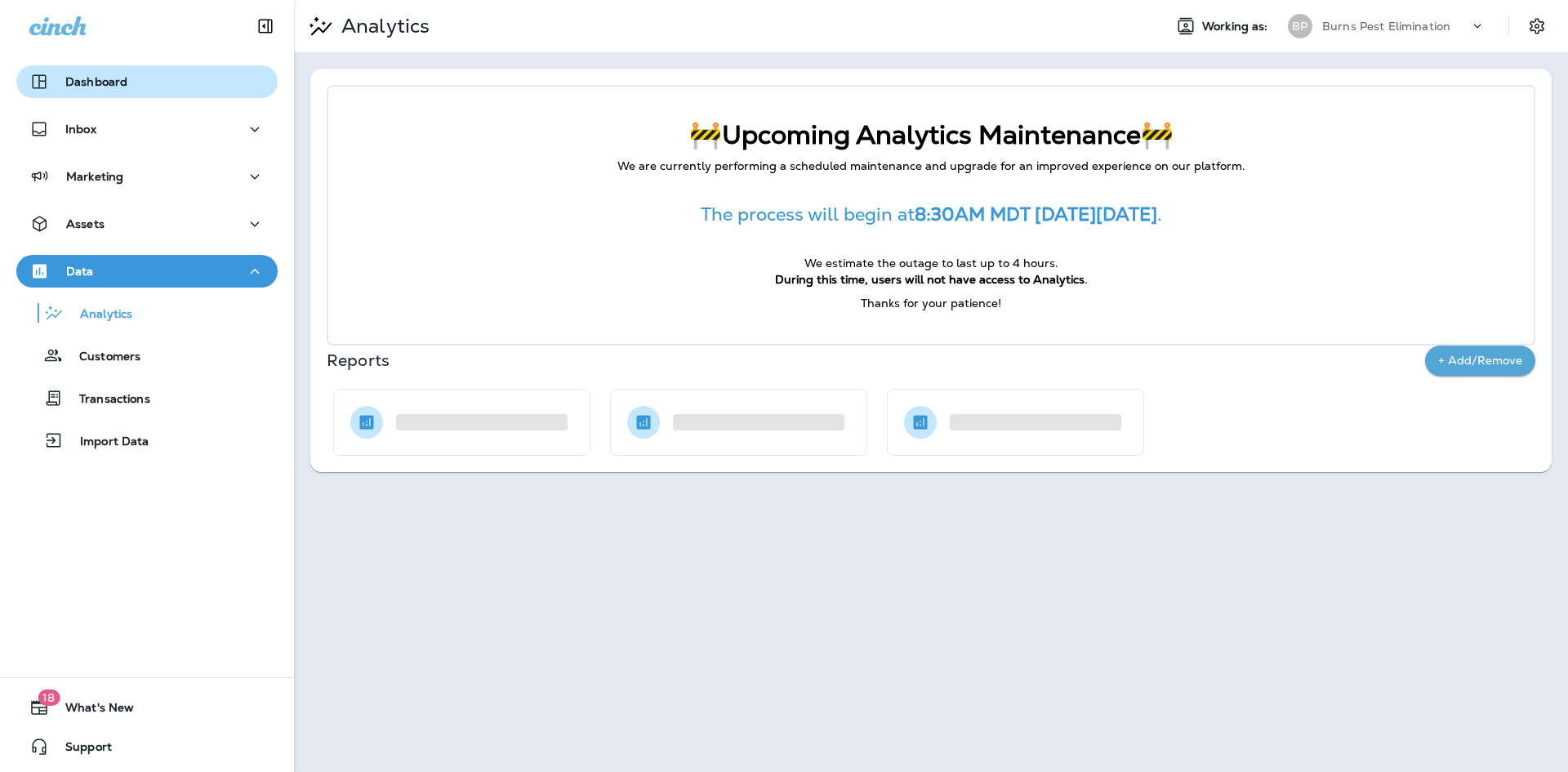
click at [148, 70] on button "Dashboard" at bounding box center [147, 81] width 262 height 33
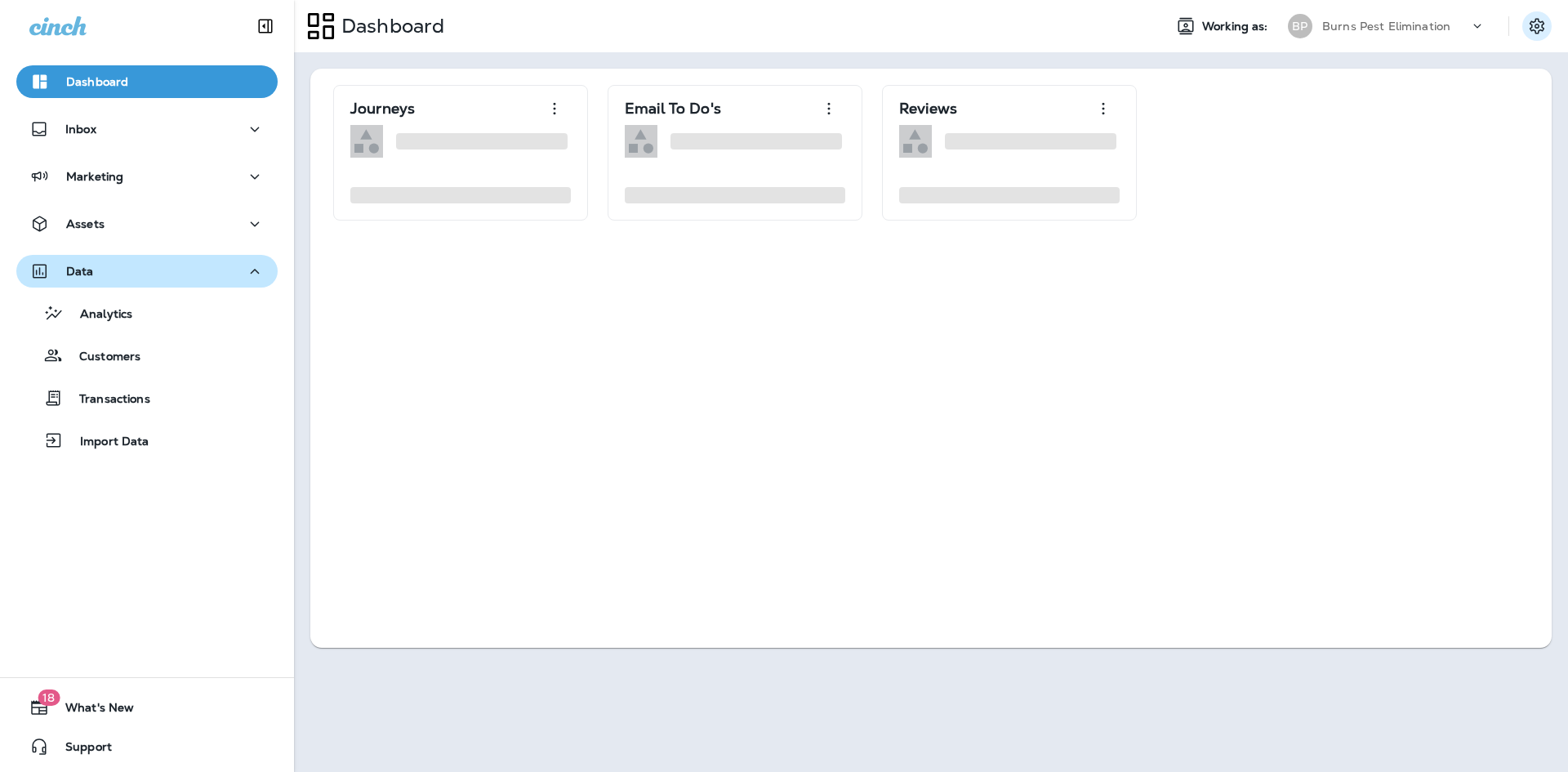
click at [1545, 22] on icon "Settings" at bounding box center [1536, 25] width 20 height 20
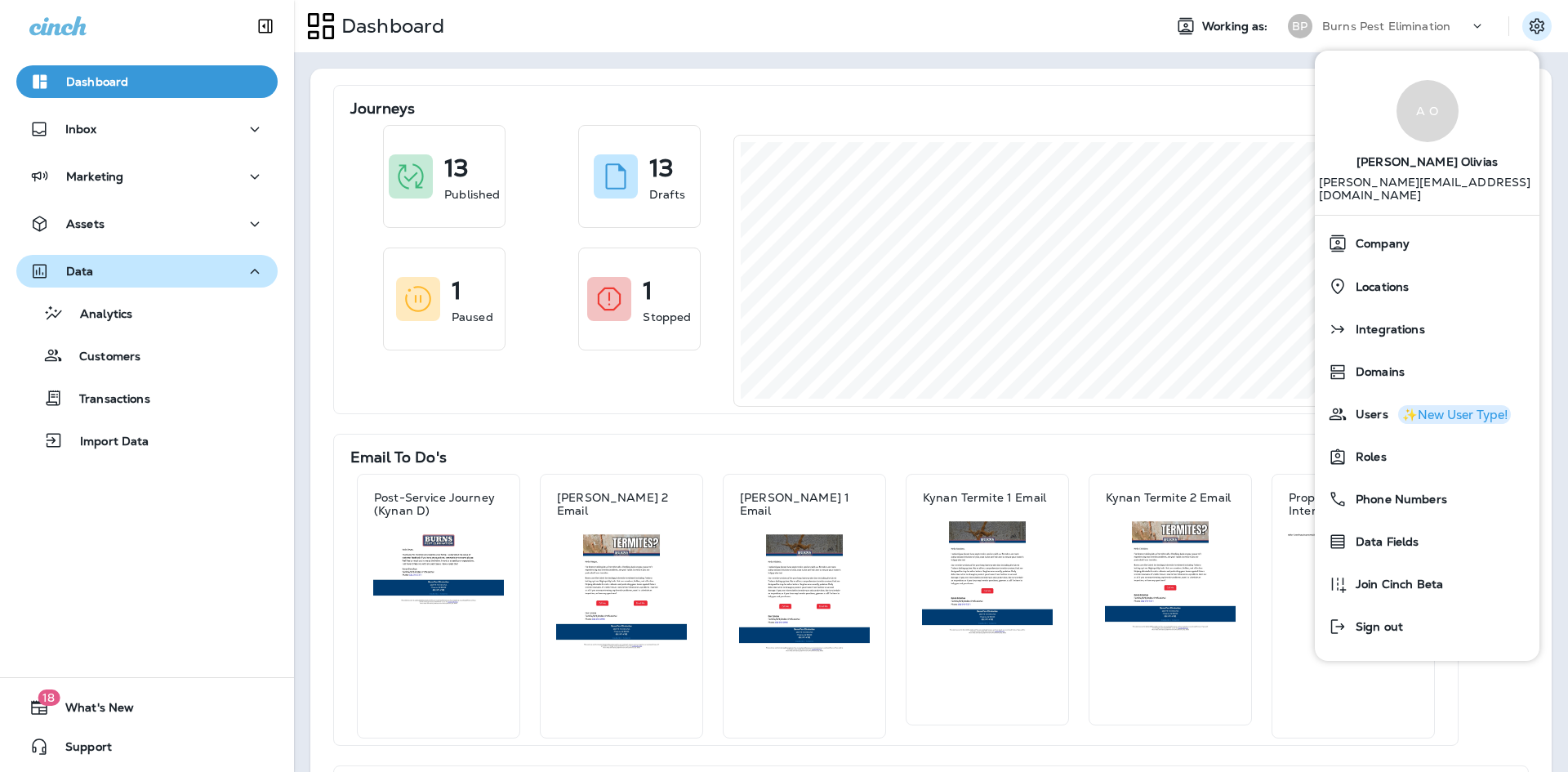
click at [1418, 178] on p "[PERSON_NAME][EMAIL_ADDRESS][DOMAIN_NAME]" at bounding box center [1427, 195] width 217 height 39
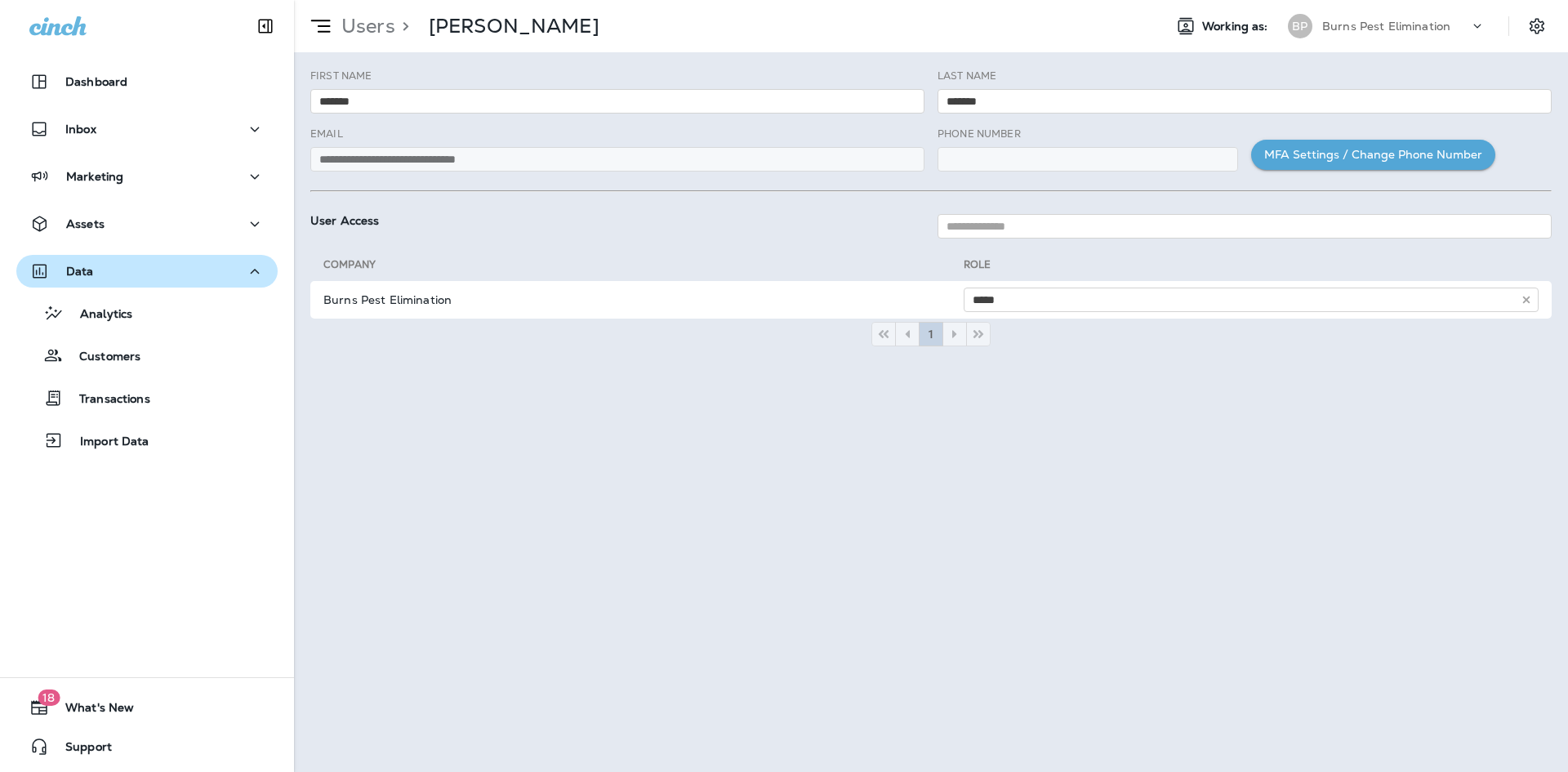
click at [1300, 25] on div "BP" at bounding box center [1300, 26] width 24 height 24
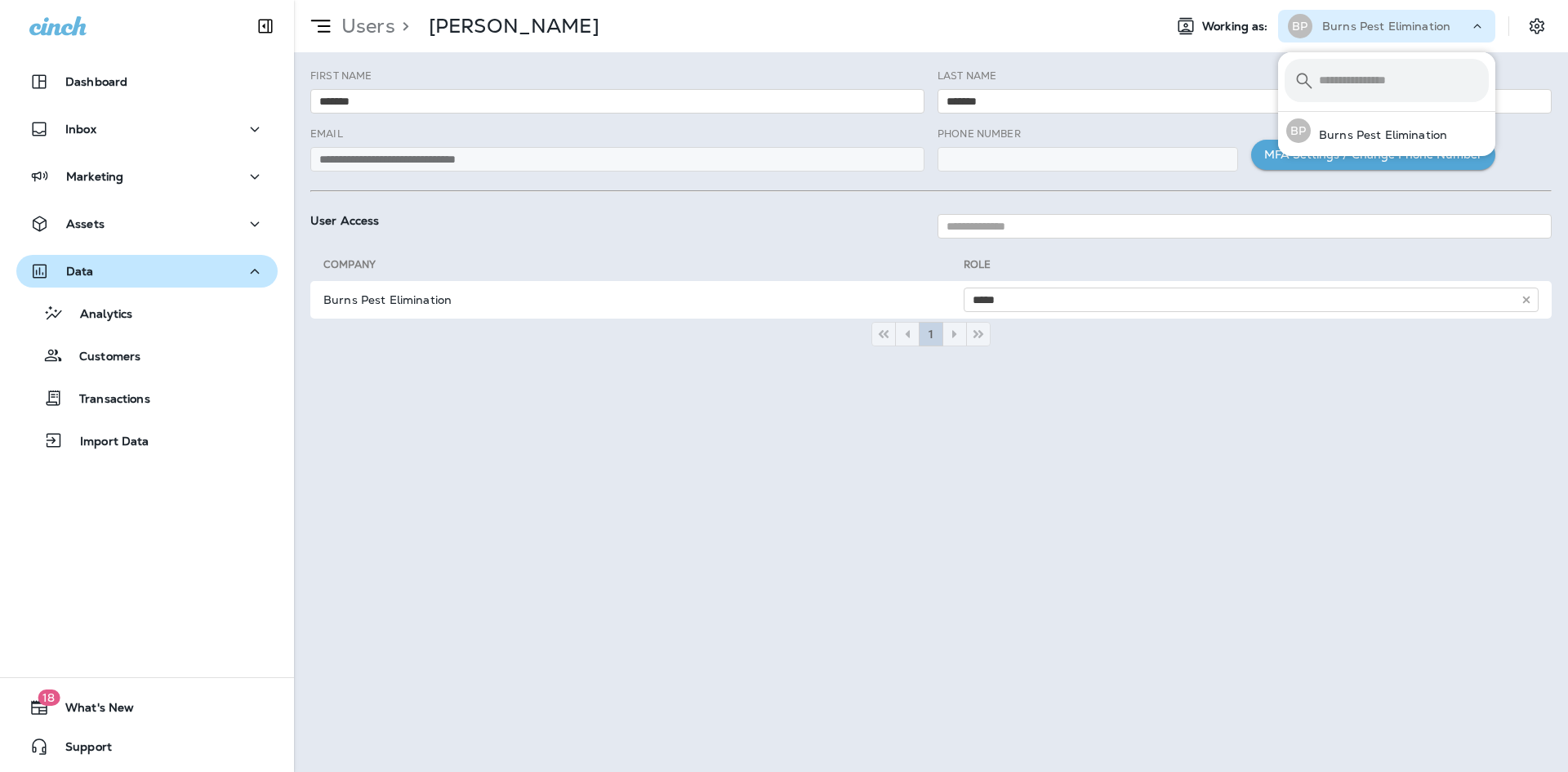
click at [1072, 55] on div "**********" at bounding box center [931, 412] width 1274 height 720
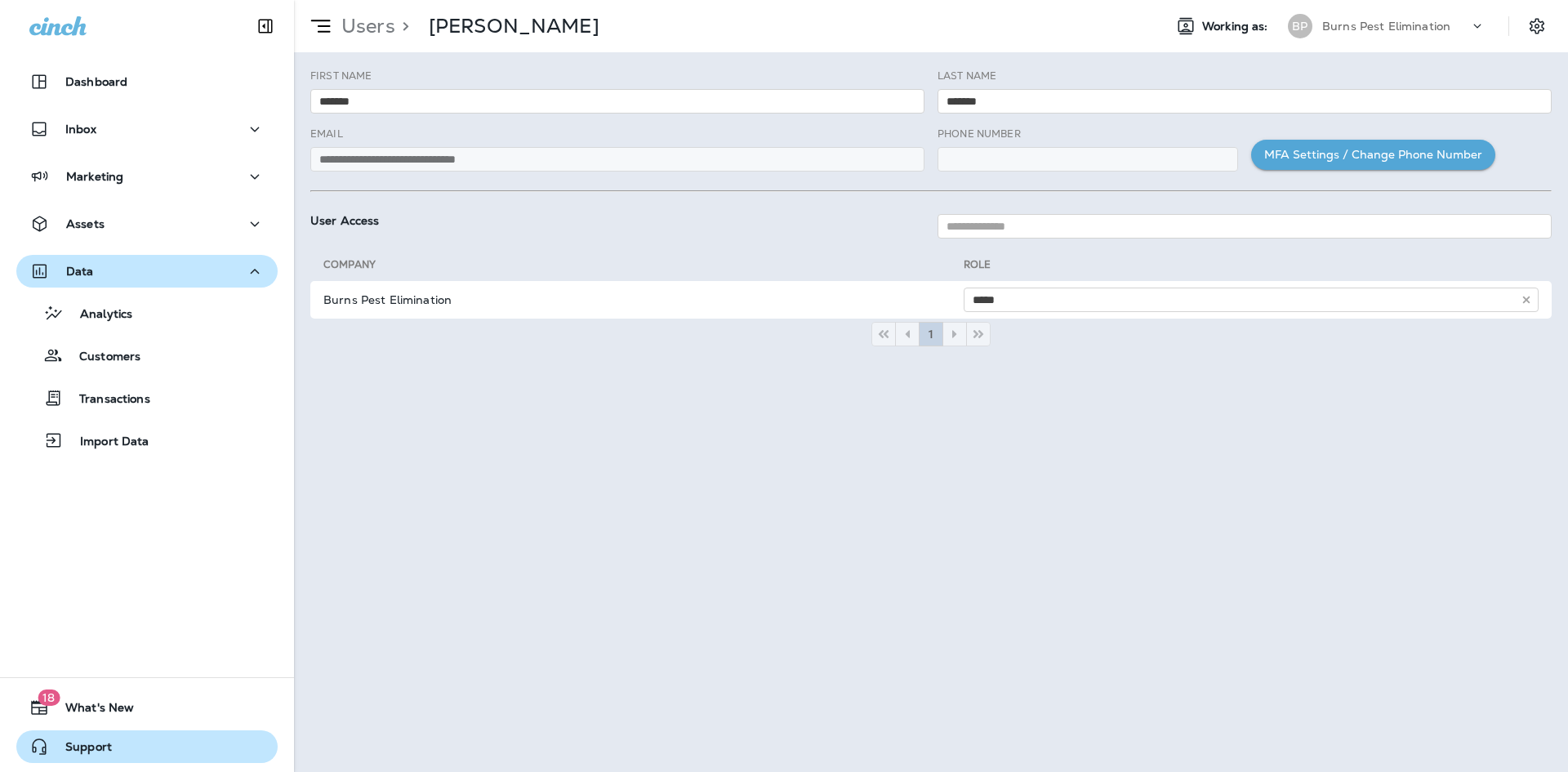
click at [96, 756] on span "Support" at bounding box center [79, 750] width 63 height 20
